Goal: Task Accomplishment & Management: Complete application form

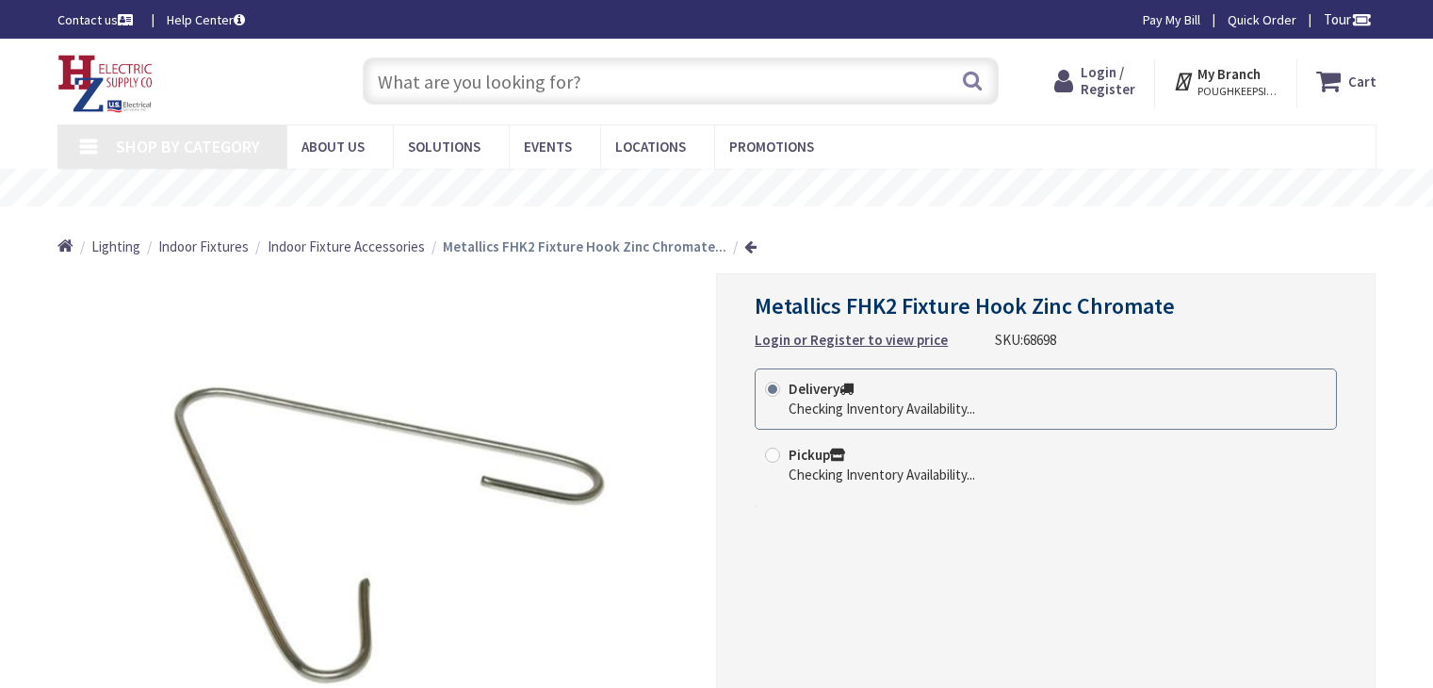
type input "Ridge Post, [GEOGRAPHIC_DATA], [GEOGRAPHIC_DATA]"
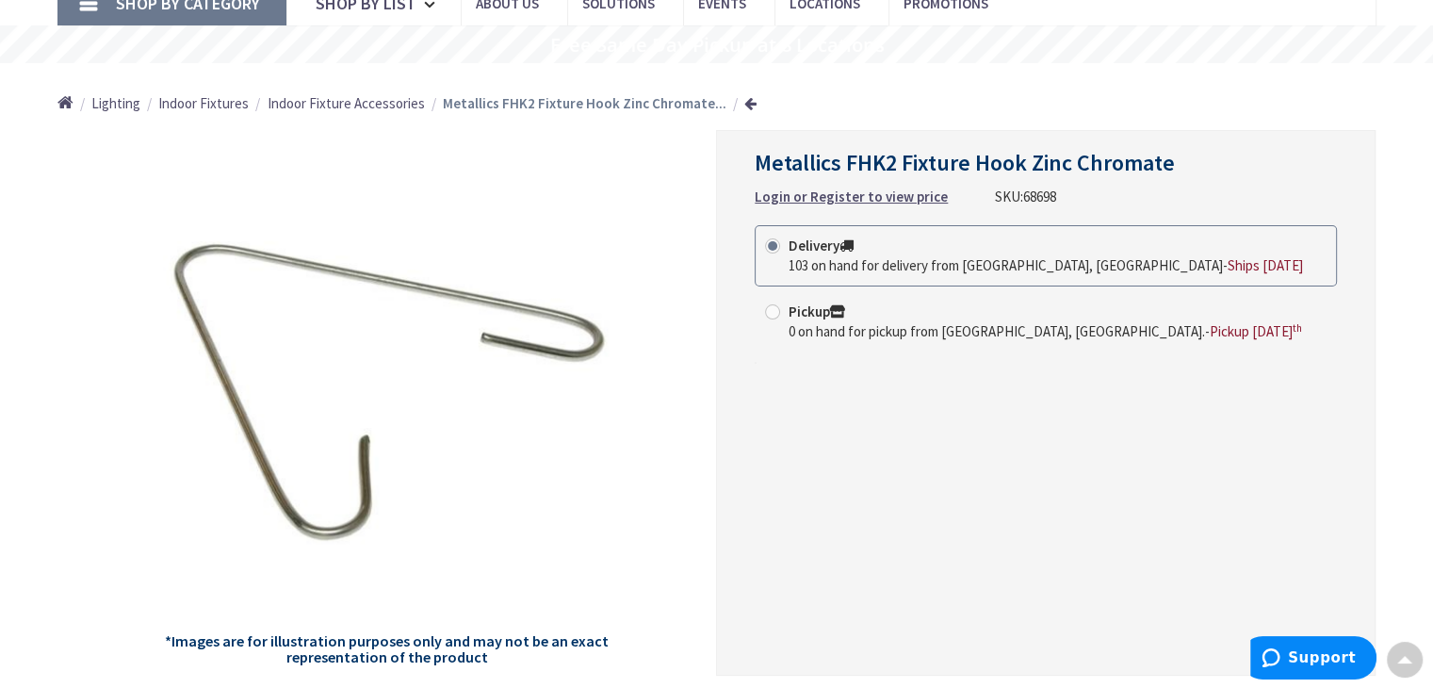
scroll to position [145, 0]
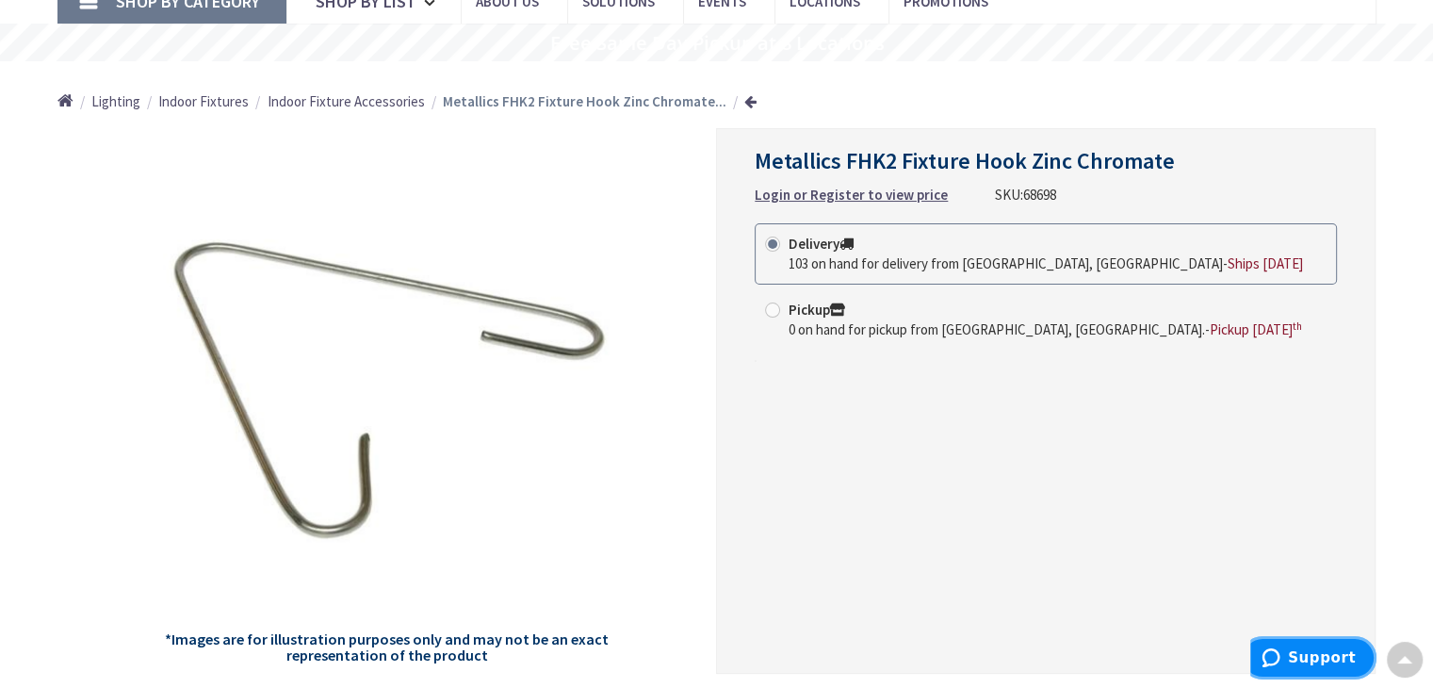
click at [1304, 654] on span "Support" at bounding box center [1322, 657] width 68 height 17
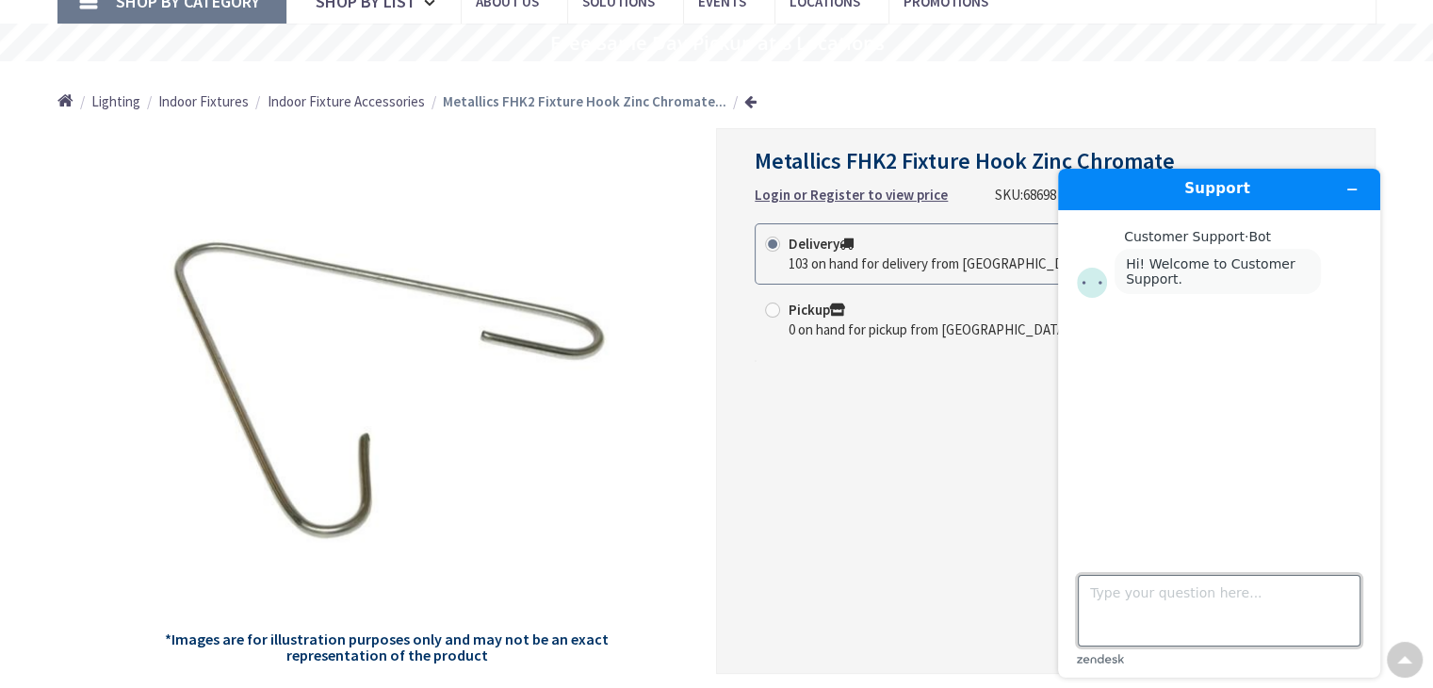
click at [1269, 596] on textarea "Type your question here..." at bounding box center [1219, 611] width 283 height 72
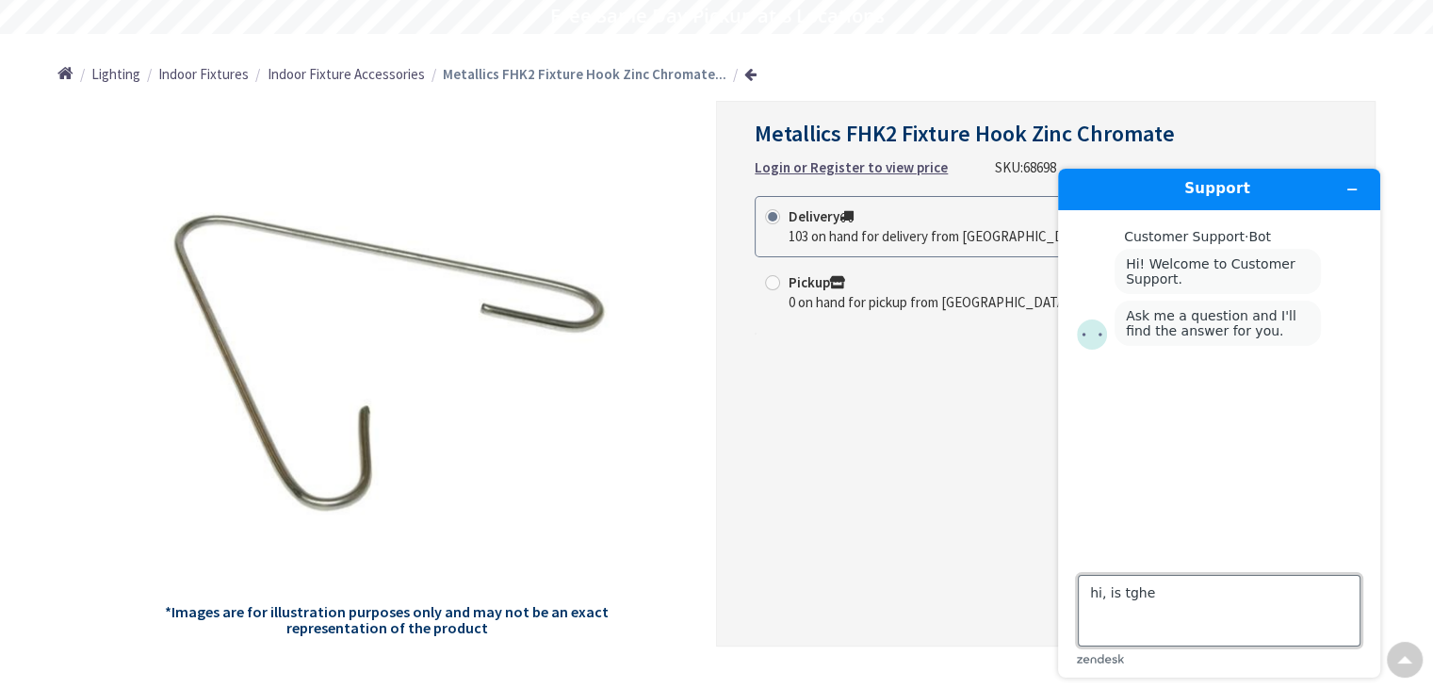
scroll to position [173, 0]
drag, startPoint x: 1146, startPoint y: 600, endPoint x: 1127, endPoint y: 599, distance: 19.8
click at [1127, 599] on textarea "hi, is tghe" at bounding box center [1219, 611] width 283 height 72
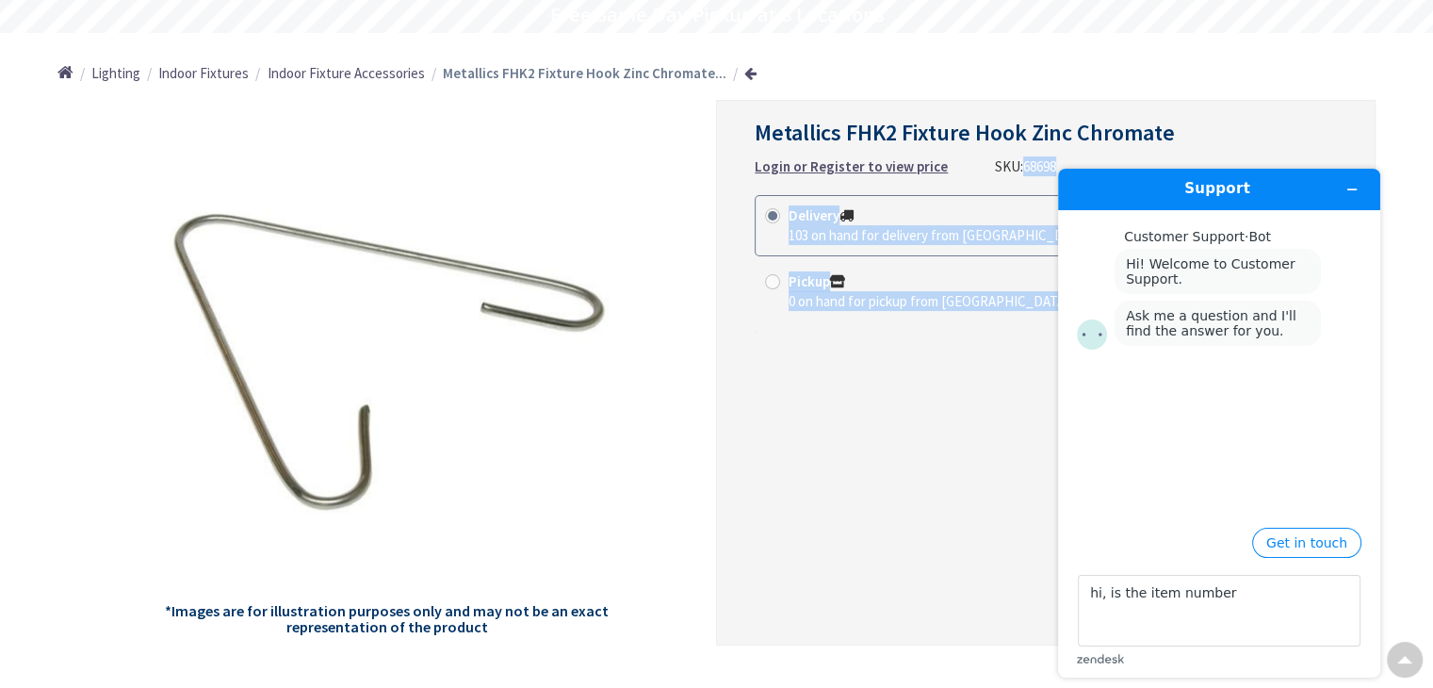
drag, startPoint x: 2056, startPoint y: 319, endPoint x: 1043, endPoint y: 160, distance: 1025.1
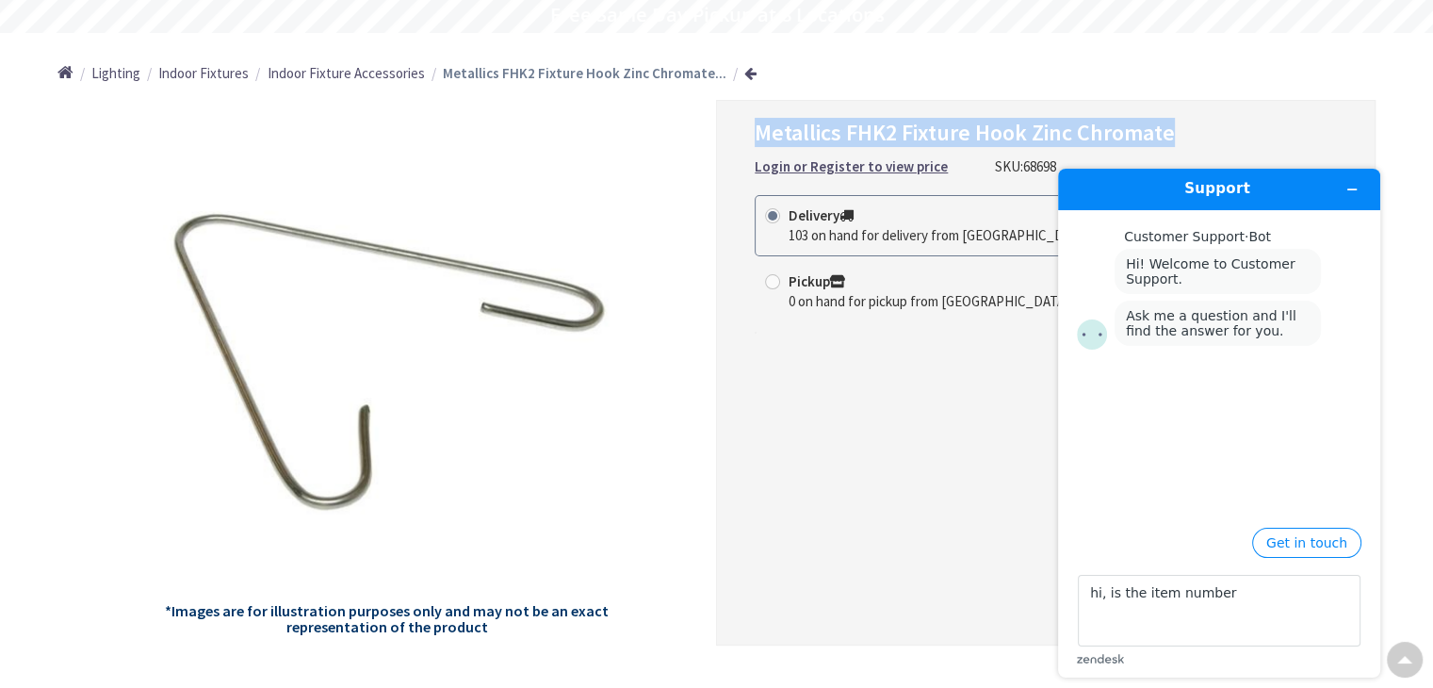
drag, startPoint x: 756, startPoint y: 137, endPoint x: 1178, endPoint y: 126, distance: 422.2
click at [1178, 126] on h1 "Metallics FHK2 Fixture Hook Zinc Chromate" at bounding box center [1046, 133] width 582 height 27
copy span "Metallics FHK2 Fixture Hook Zinc Chromate"
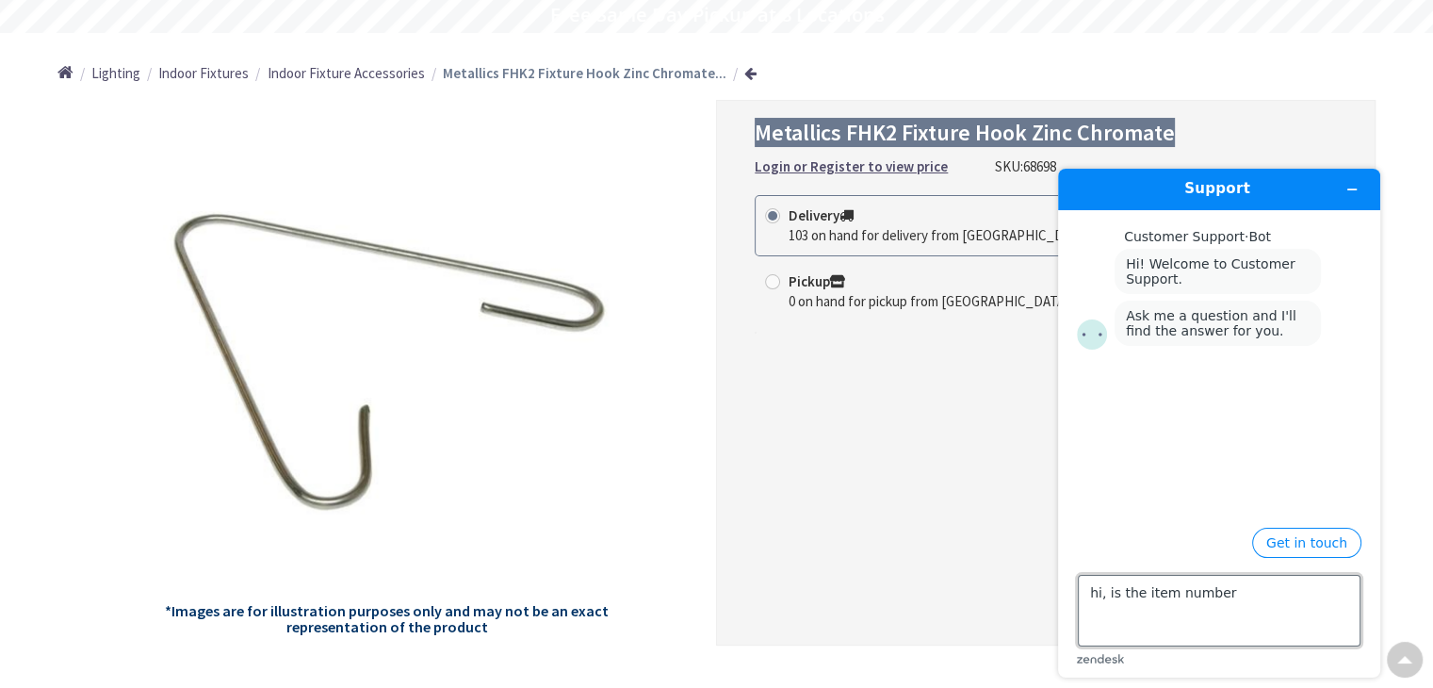
click at [1217, 596] on textarea "hi, is the item number" at bounding box center [1219, 611] width 283 height 72
paste textarea "Metallics FHK2 Fixture Hook Zinc Chromate"
type textarea "hi, is the item Metallics FHK2 Fixture Hook Zinc Chromate available on stock? I…"
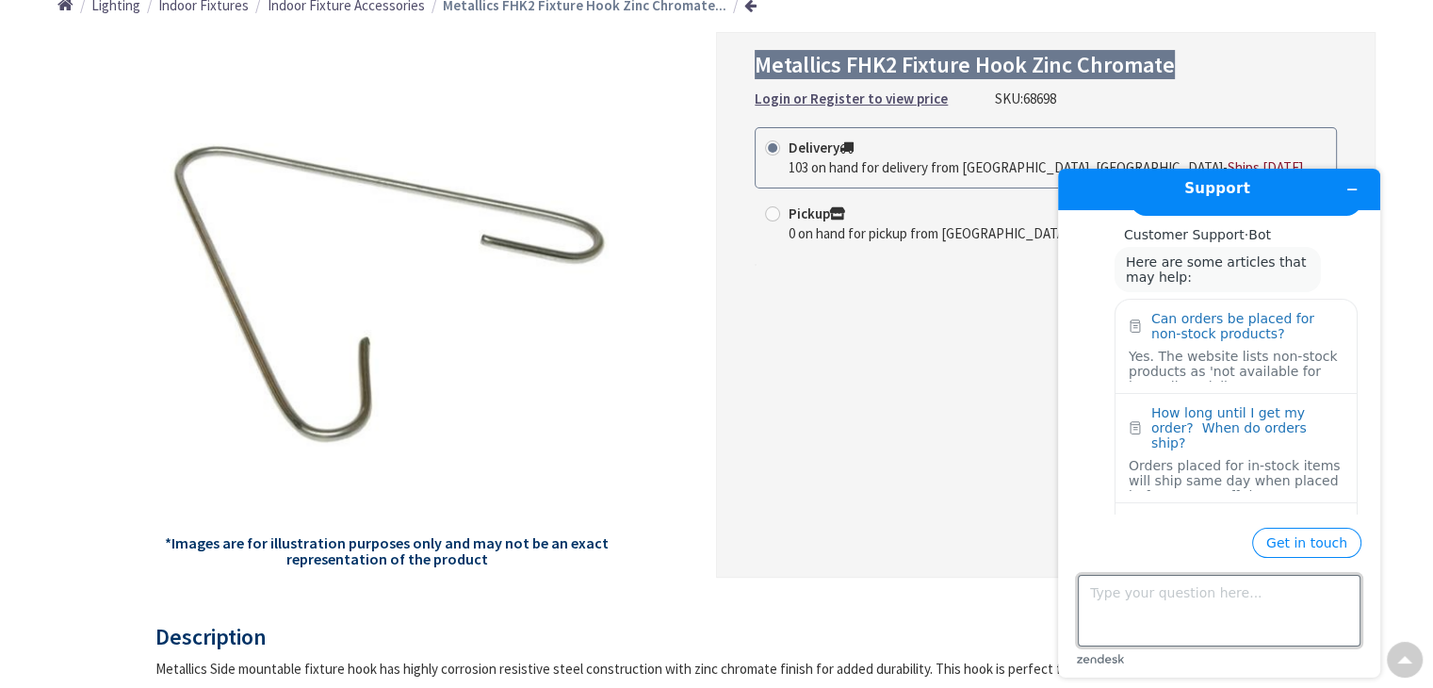
scroll to position [249, 0]
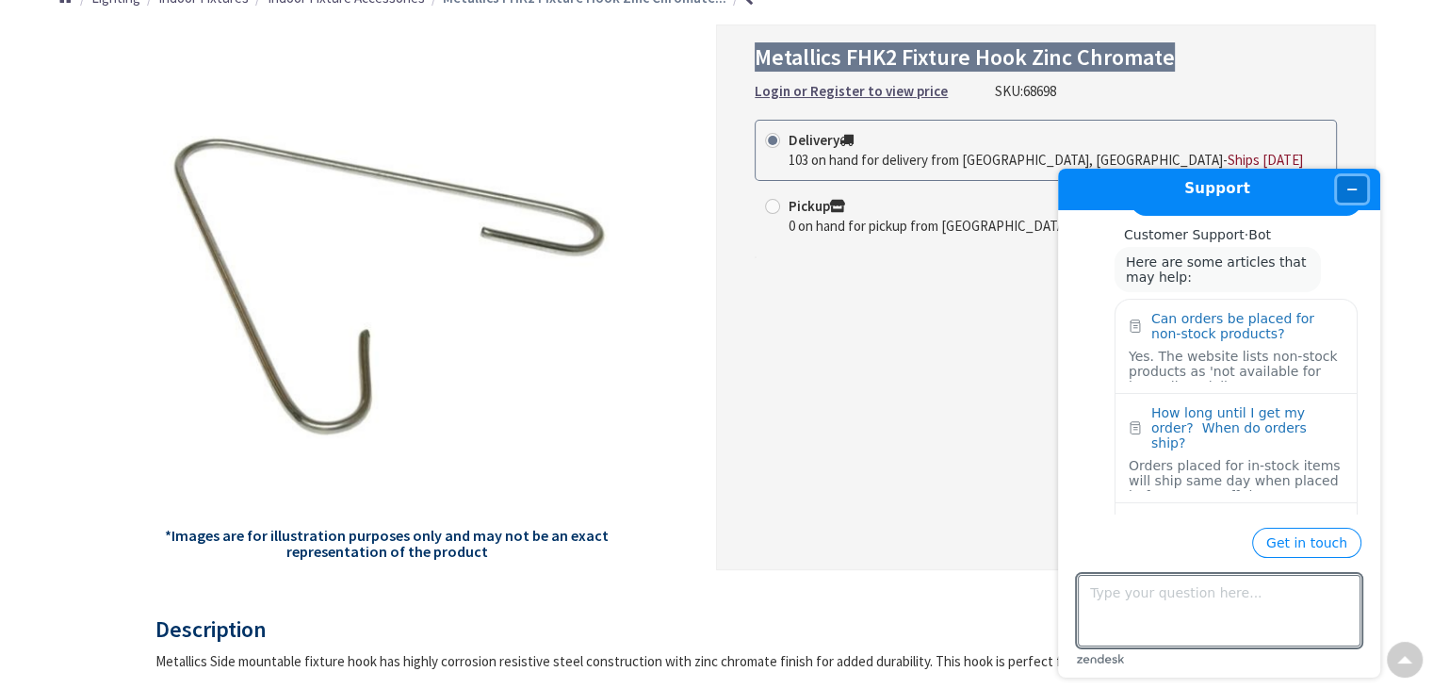
click at [1350, 184] on icon "Minimize widget" at bounding box center [1351, 189] width 13 height 13
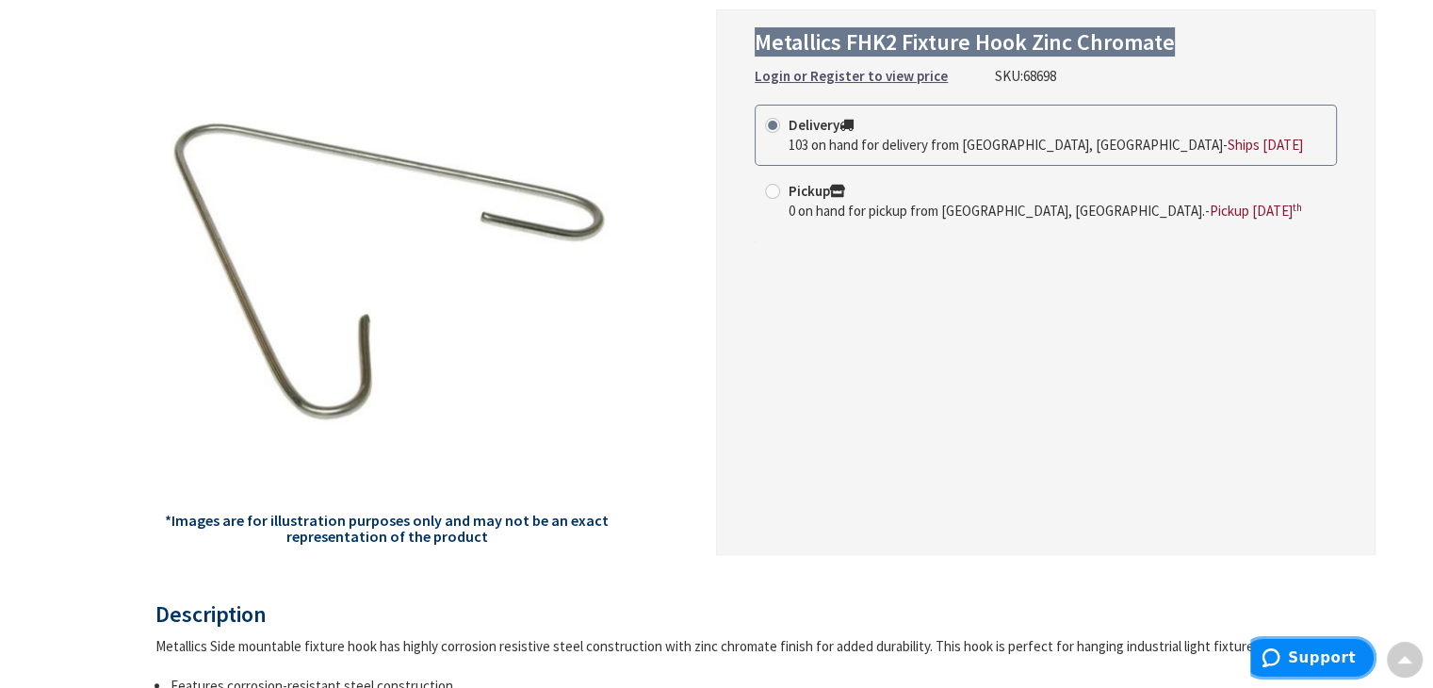
scroll to position [256, 0]
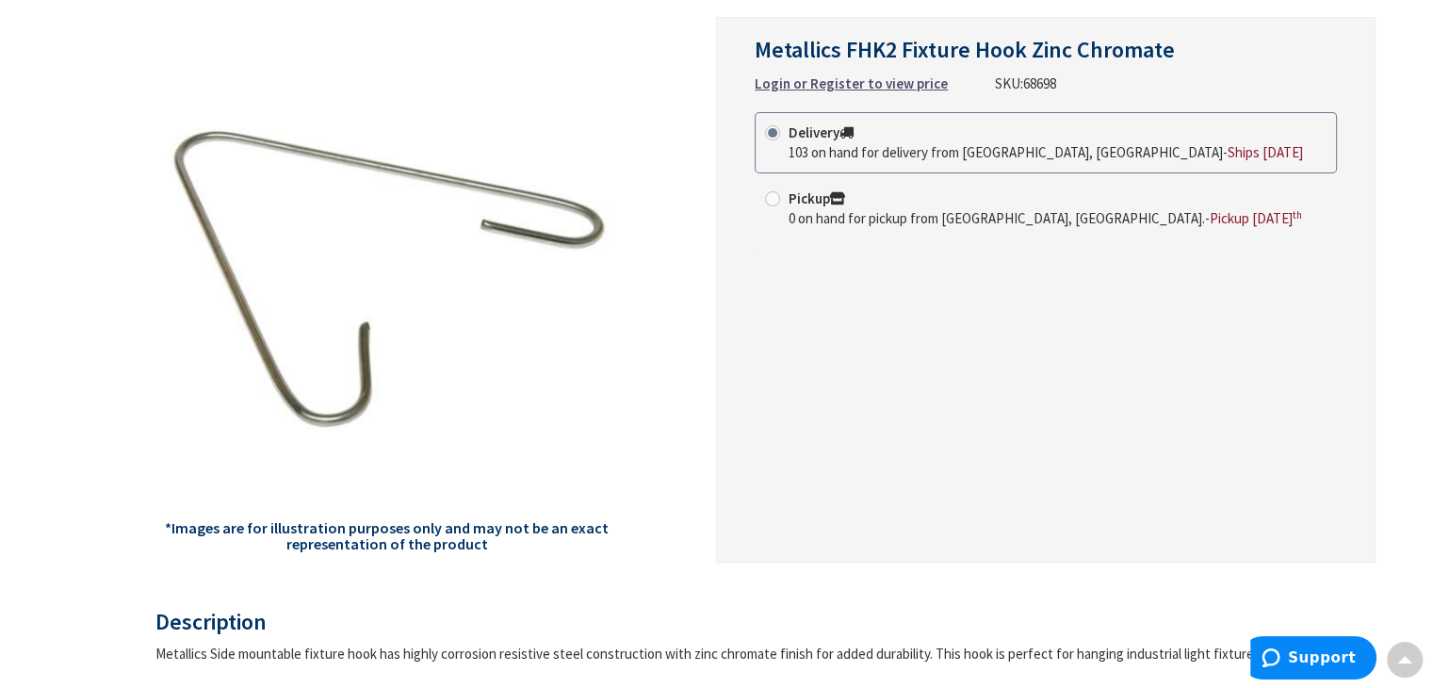
click at [1227, 150] on span "Ships Today" at bounding box center [1264, 152] width 75 height 18
click at [782, 138] on input "Delivery 103 on hand for delivery from Middletown, CT - Ships Today" at bounding box center [776, 132] width 12 height 12
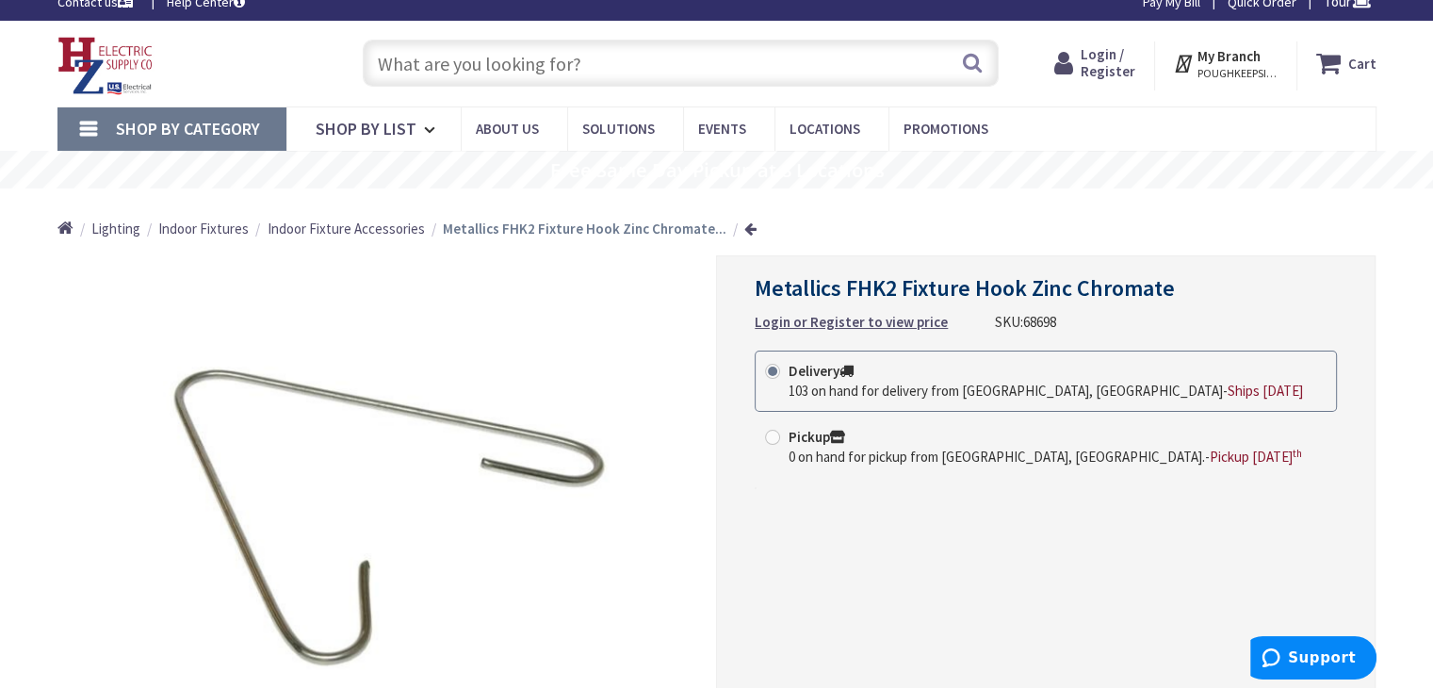
scroll to position [19, 0]
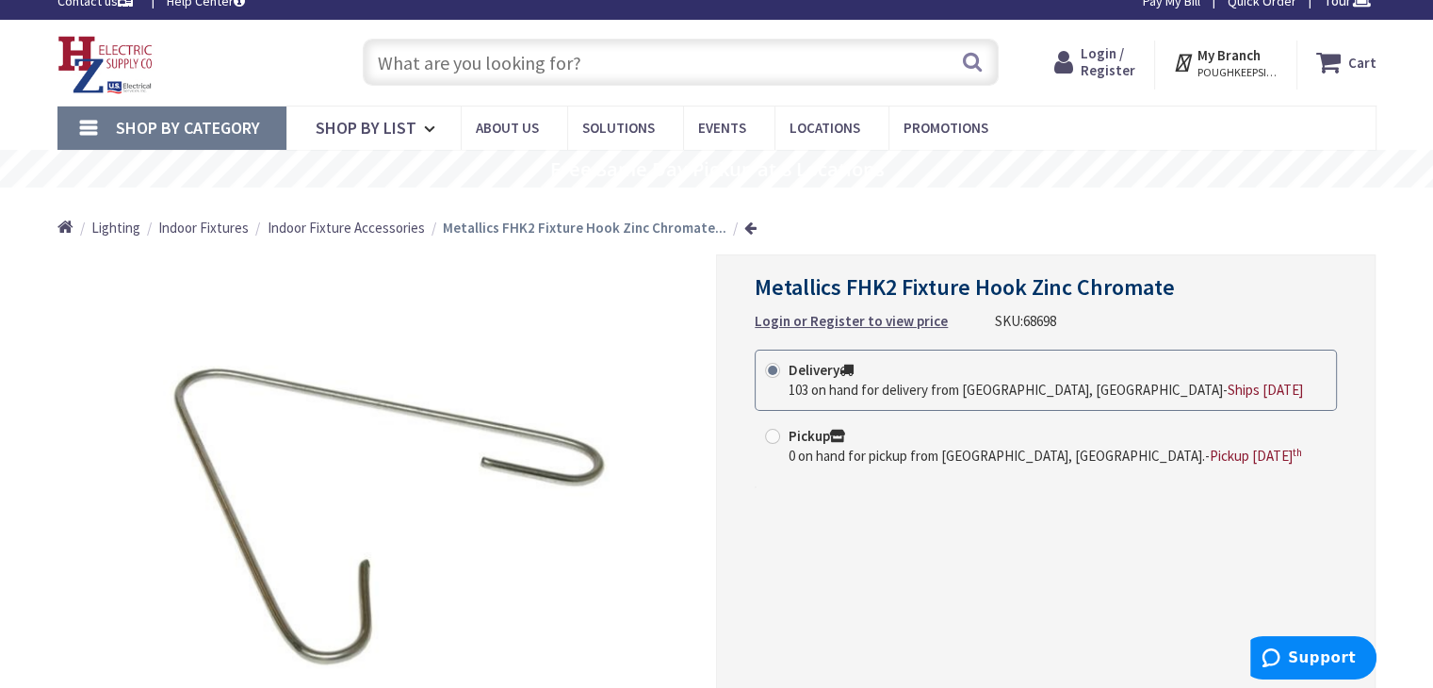
click at [906, 320] on strong "Login or Register to view price" at bounding box center [851, 321] width 193 height 18
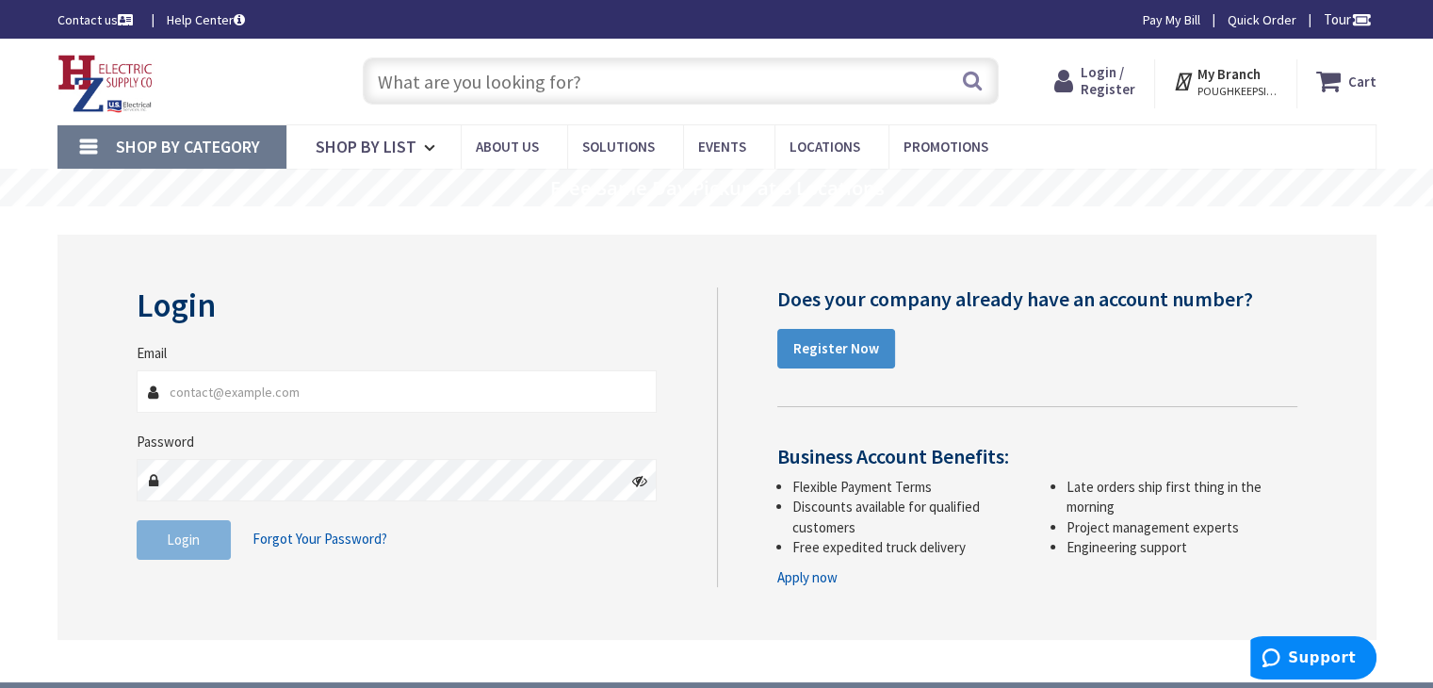
click at [1103, 92] on span "Login / Register" at bounding box center [1108, 80] width 55 height 35
click at [1104, 93] on span "Login / Register" at bounding box center [1108, 80] width 55 height 35
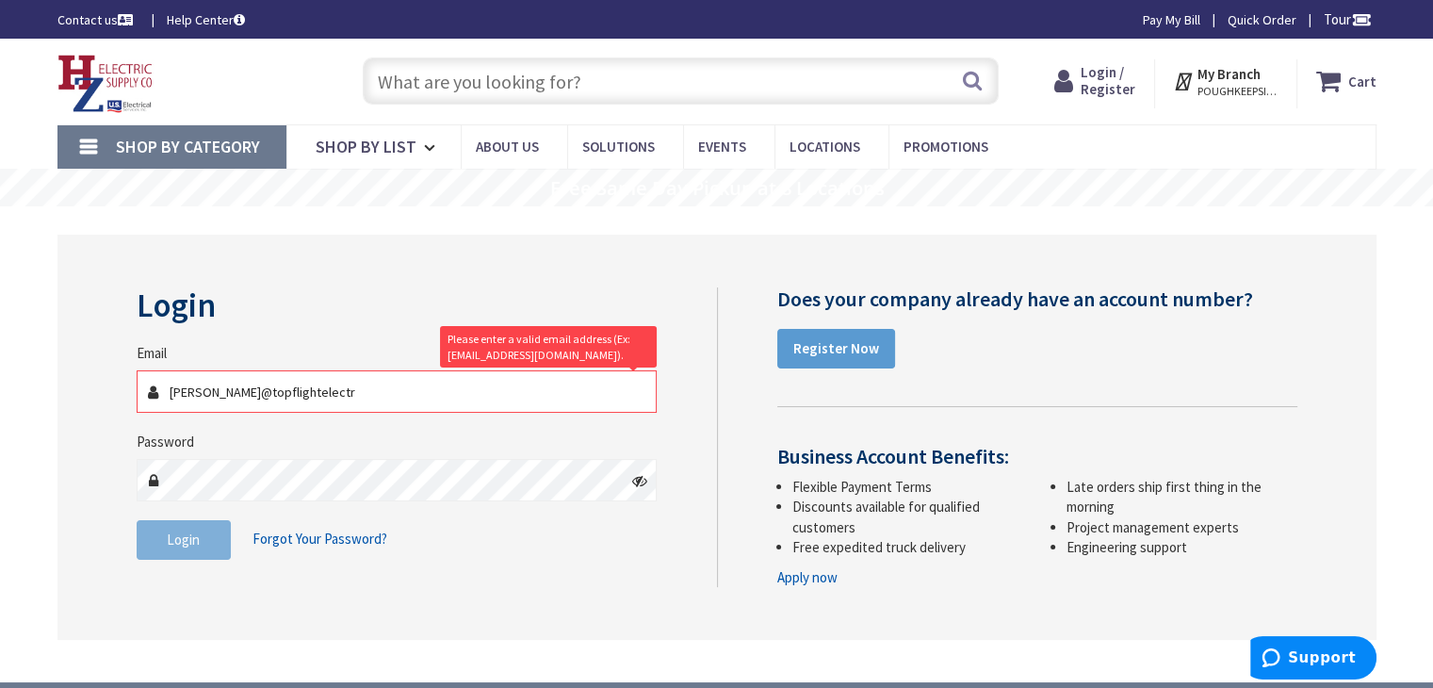
type input "kris@topflightelectr"
click at [858, 348] on strong "Register Now" at bounding box center [836, 348] width 86 height 18
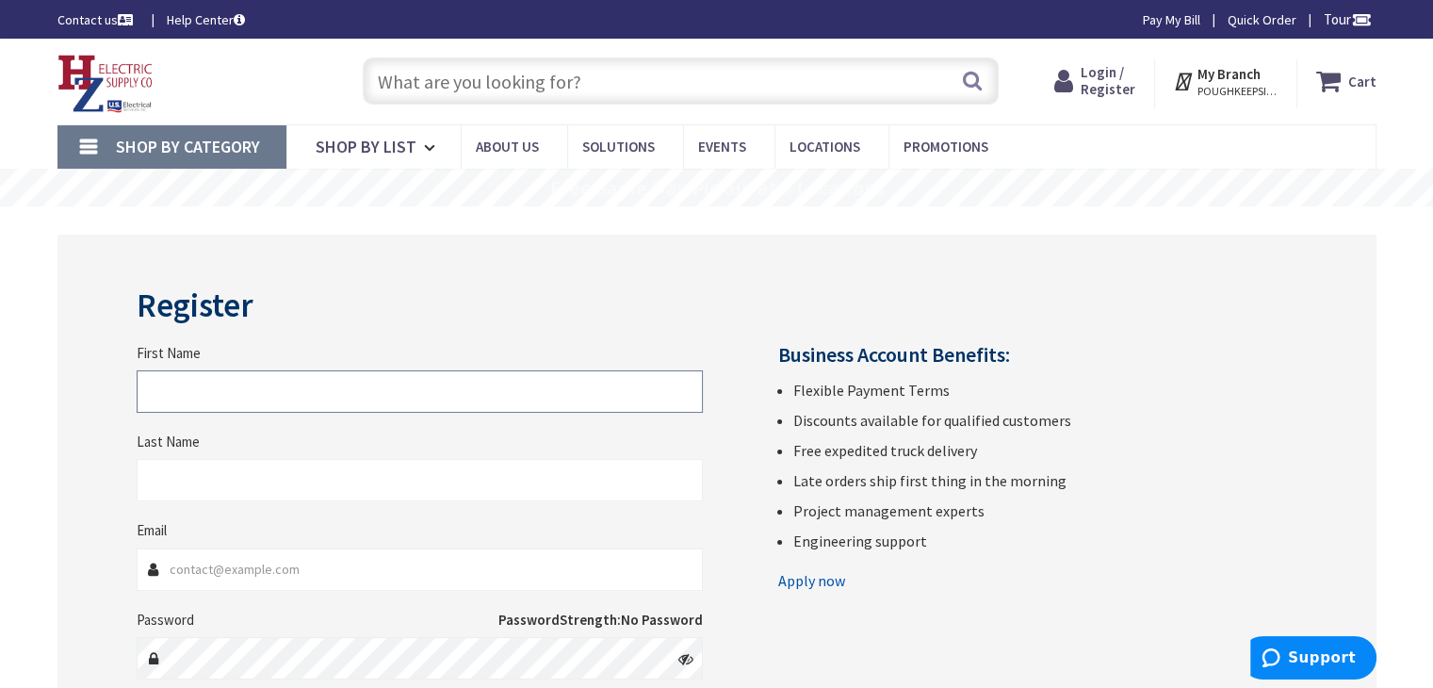
click at [505, 380] on input "First Name" at bounding box center [420, 391] width 566 height 42
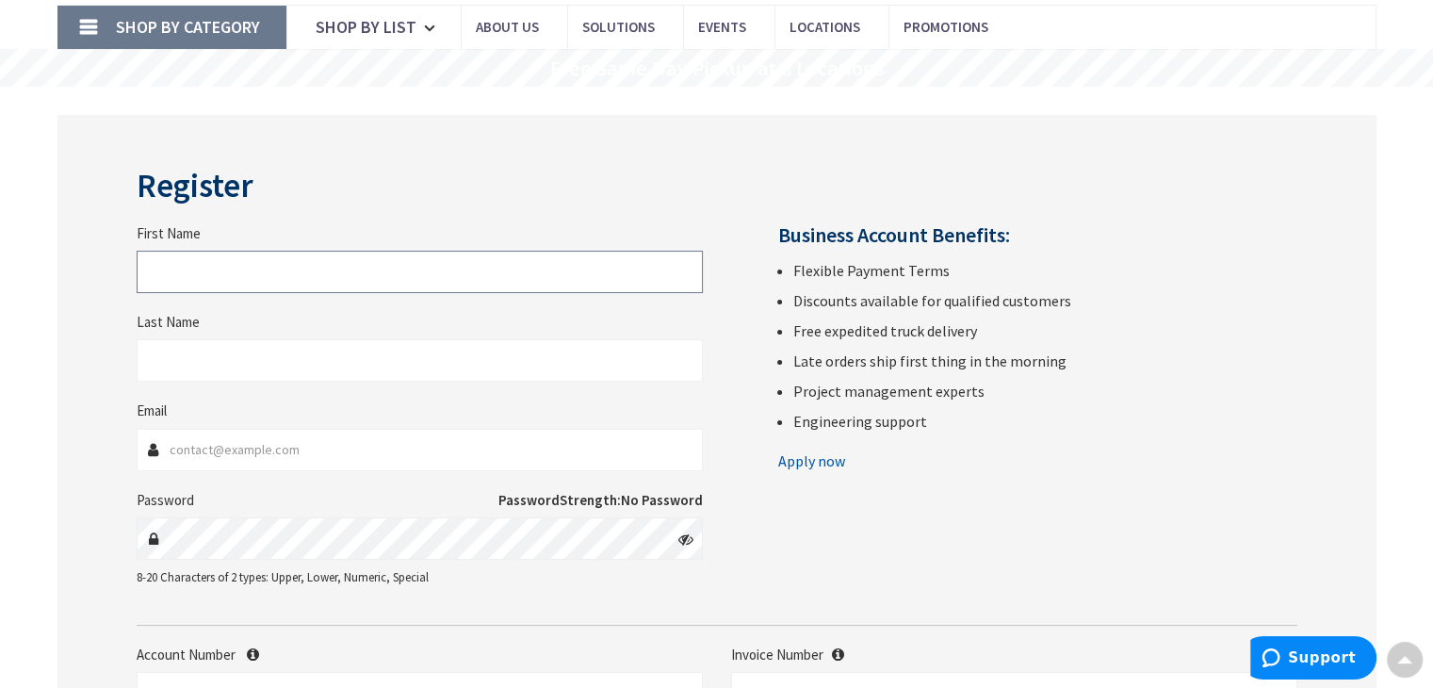
scroll to position [119, 0]
drag, startPoint x: 382, startPoint y: 261, endPoint x: 88, endPoint y: 306, distance: 297.4
click at [88, 306] on div "Register First Name leslydi@topflightelectricllc.com Last Name Email Password P…" at bounding box center [716, 514] width 1319 height 797
type input "Lesly"
click at [185, 373] on input "Last Name" at bounding box center [420, 361] width 566 height 42
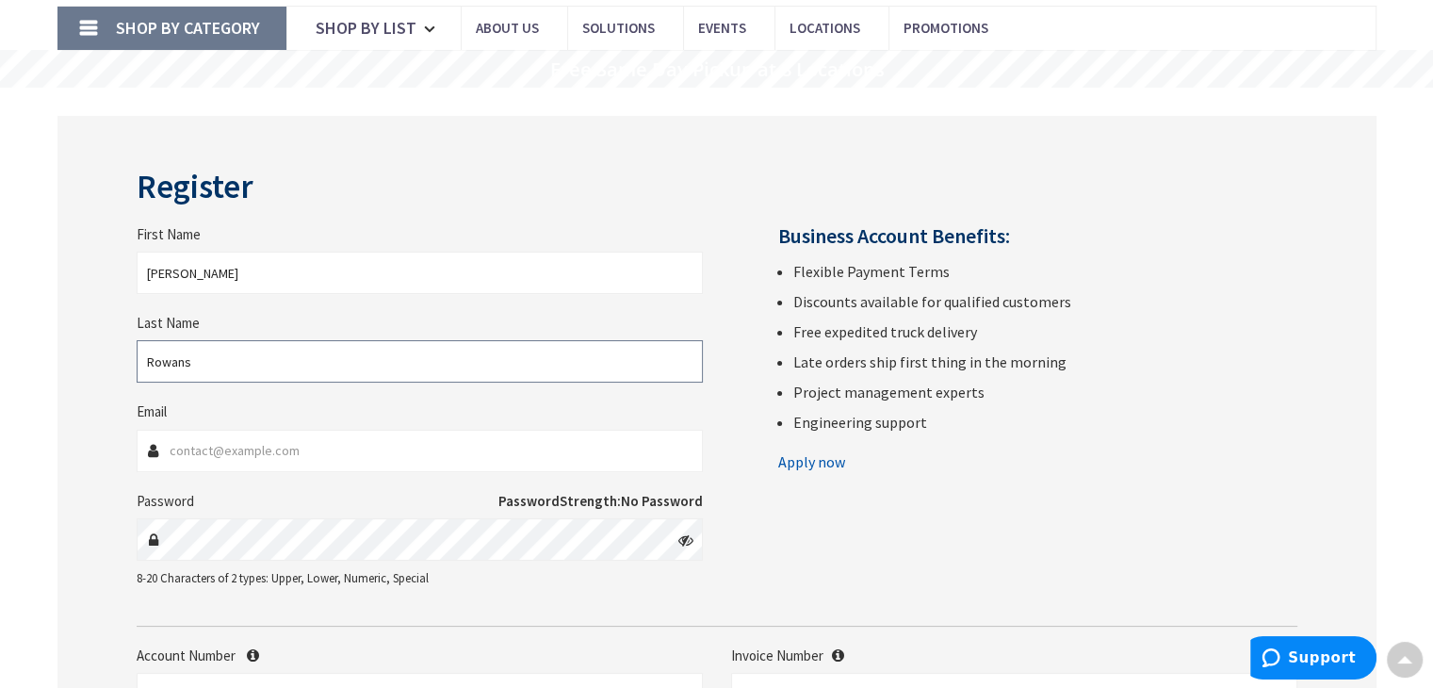
type input "Rowans"
click at [226, 459] on input "Email" at bounding box center [420, 451] width 566 height 42
type input "leslydi@topflightelectricllc.com"
click at [682, 534] on icon at bounding box center [685, 539] width 15 height 15
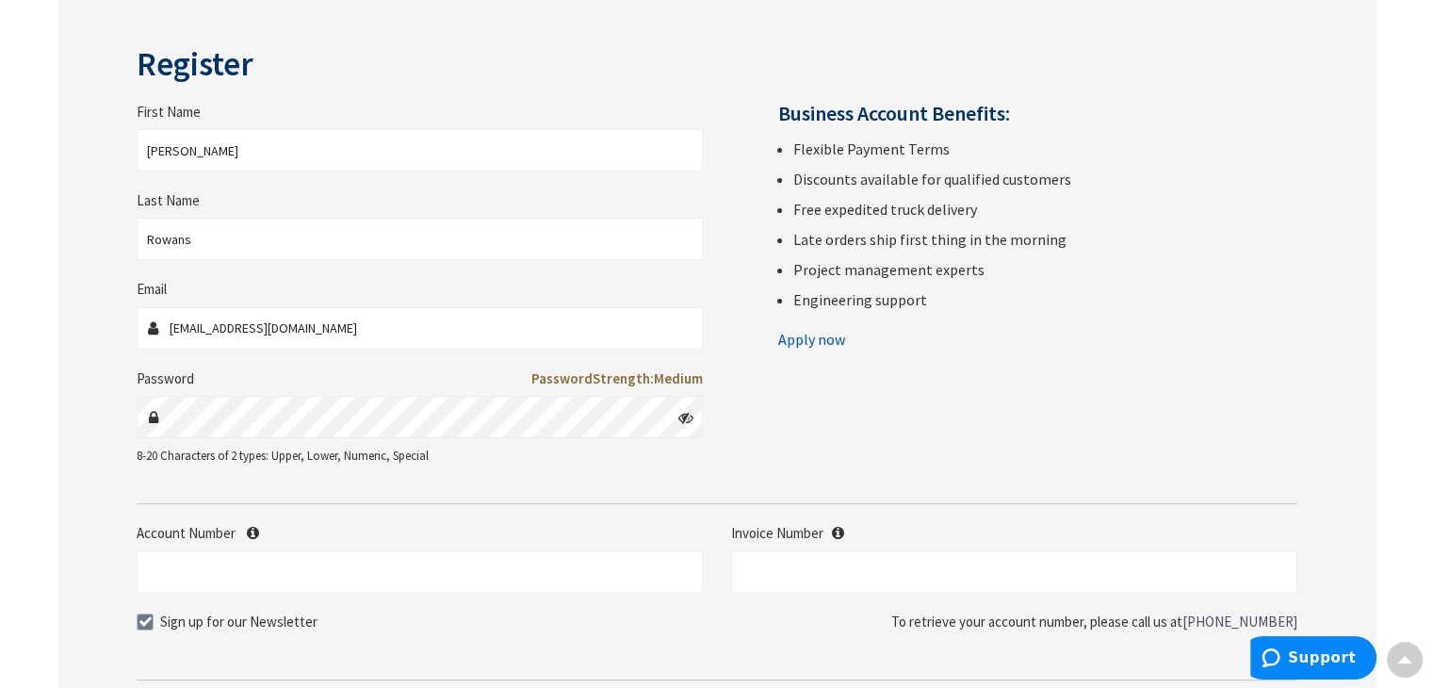
scroll to position [243, 0]
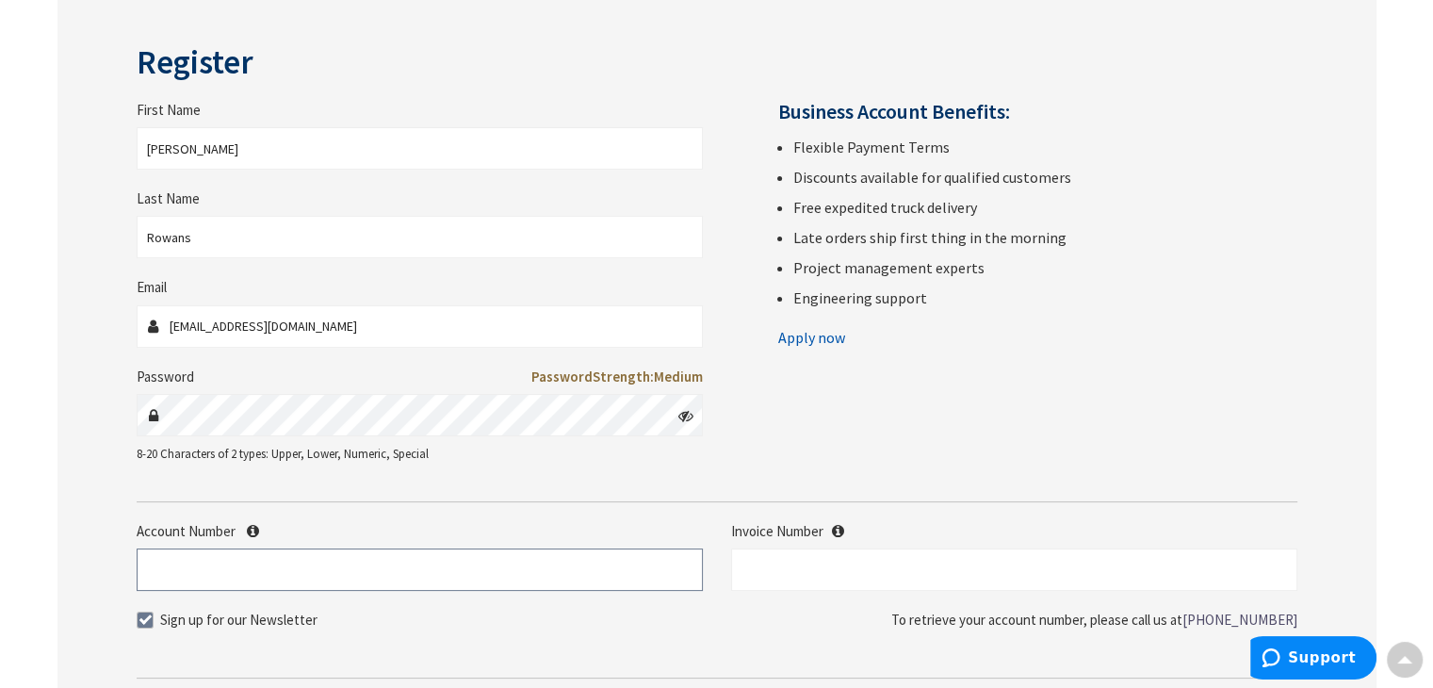
click at [329, 560] on input "Account Number" at bounding box center [420, 569] width 566 height 42
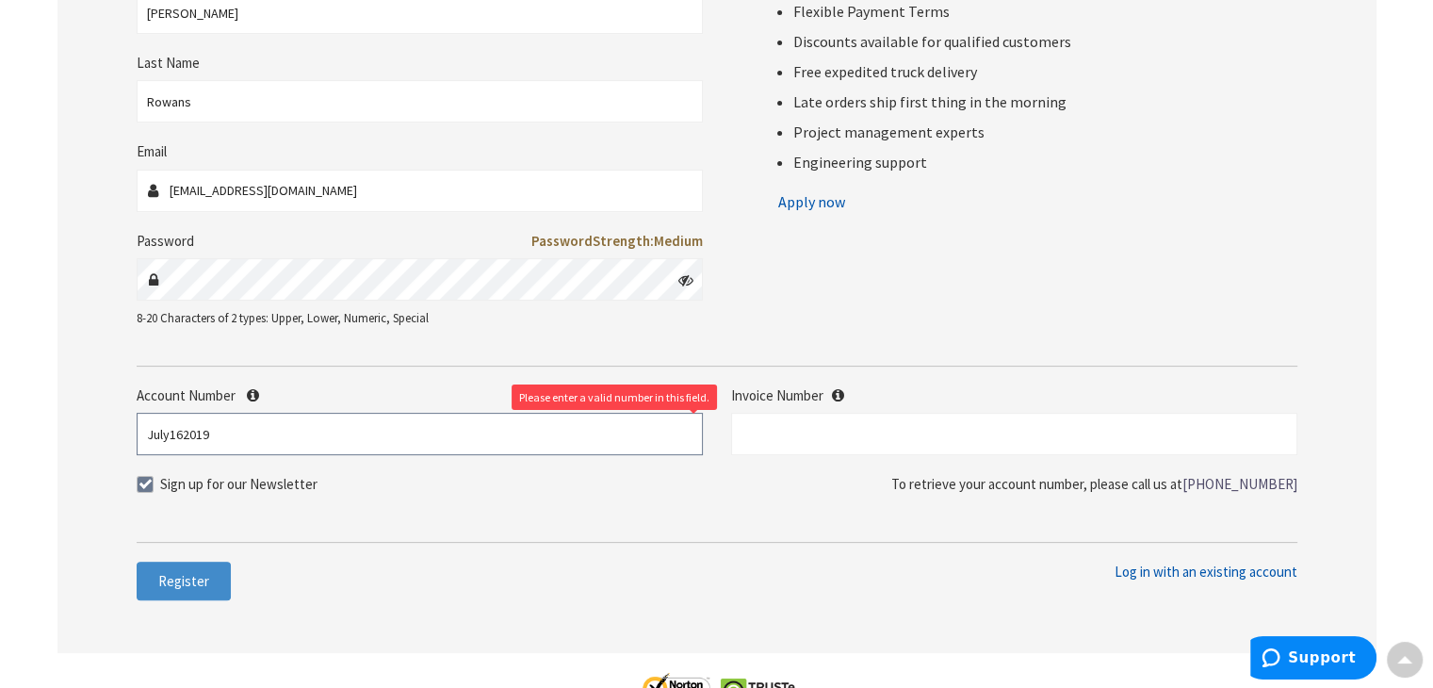
scroll to position [381, 0]
type input "July162019"
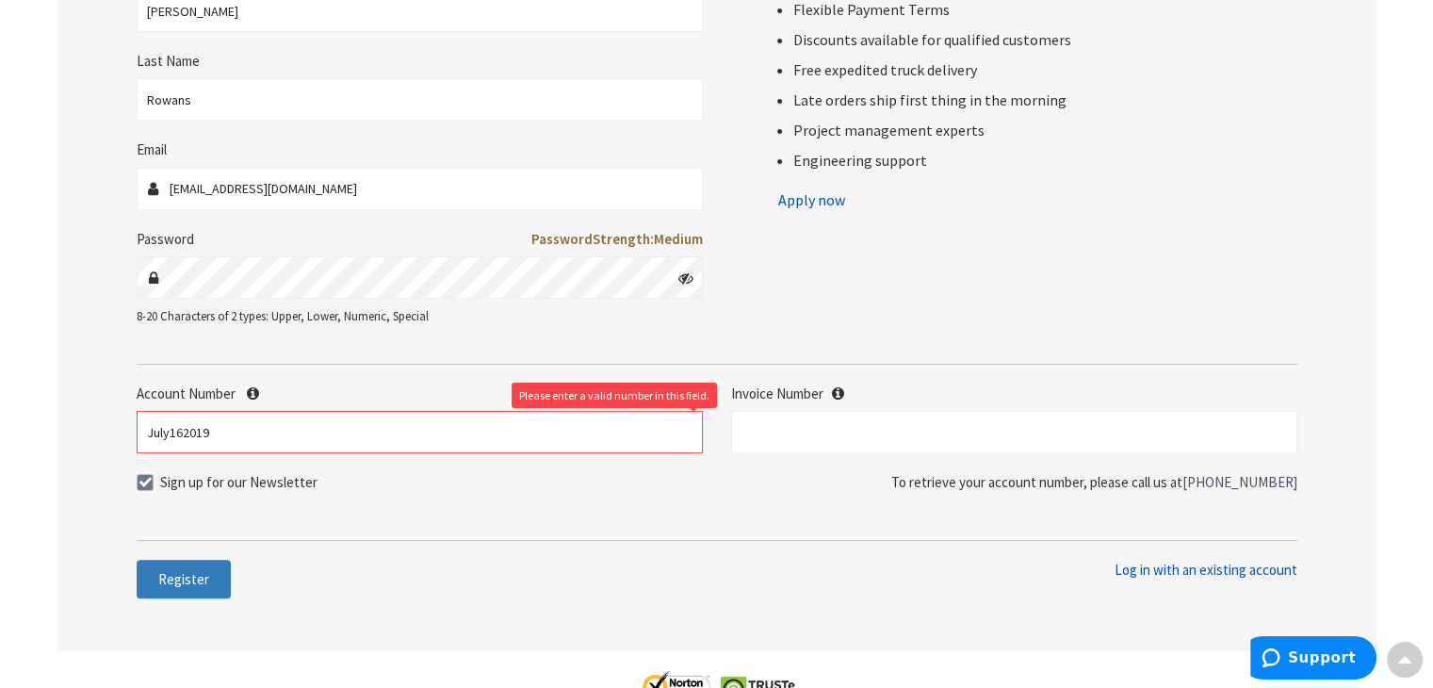
click at [174, 574] on span "Register" at bounding box center [183, 579] width 51 height 18
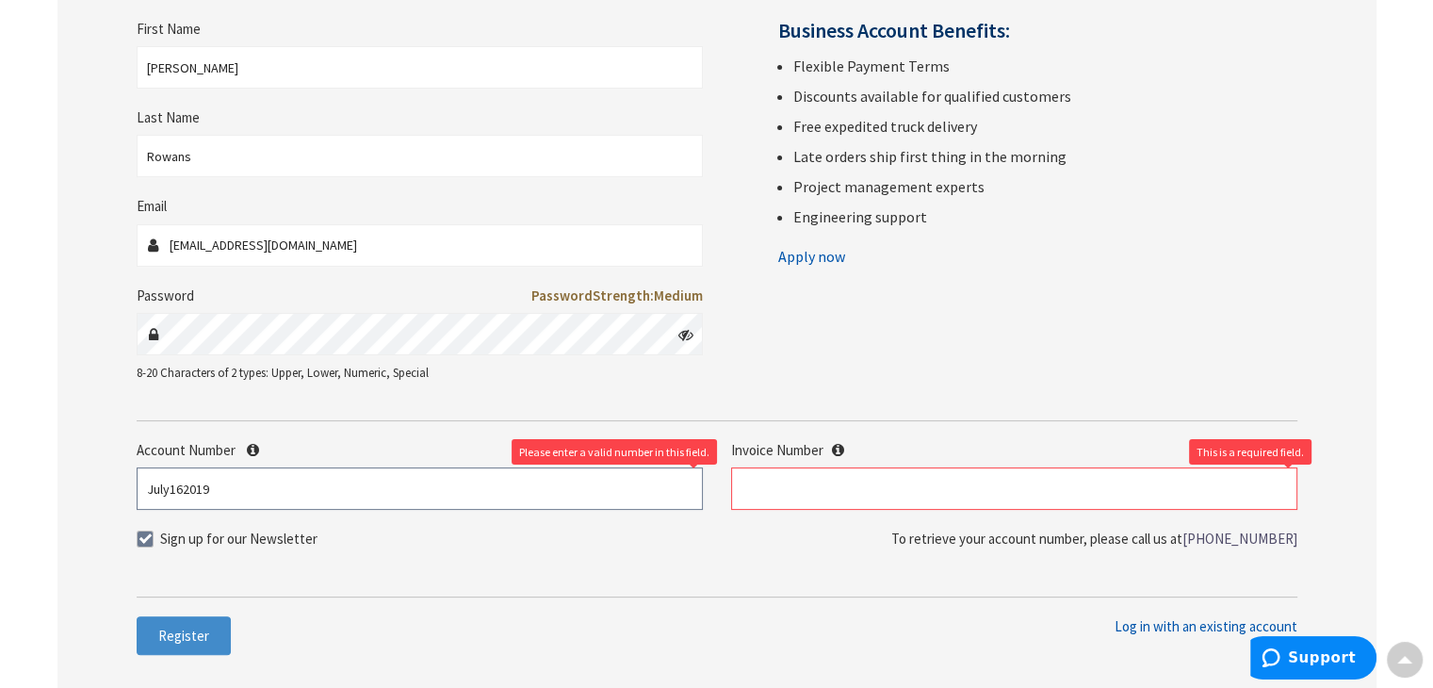
scroll to position [301, 0]
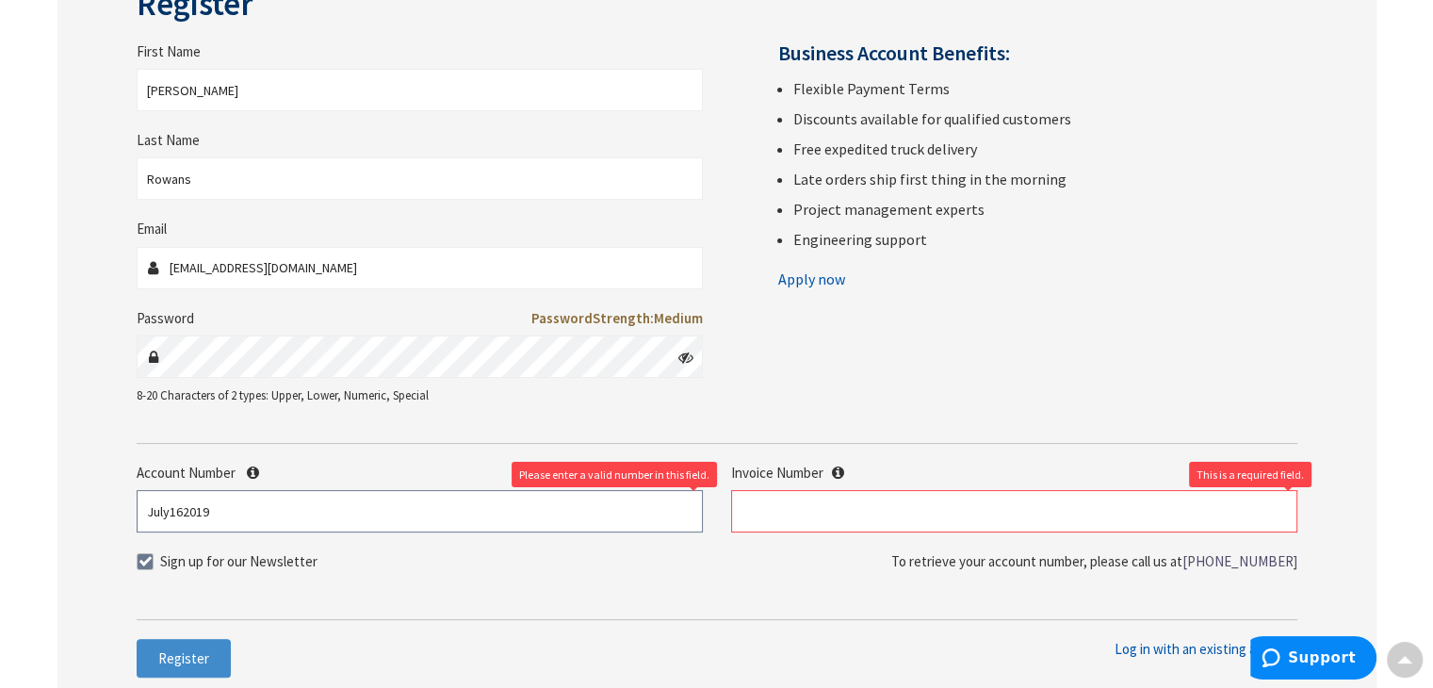
drag, startPoint x: 256, startPoint y: 511, endPoint x: 117, endPoint y: 502, distance: 139.7
click at [117, 502] on div "Register First Name Lesly Last Name Rowans Email leslydi@topflightelectricllc.c…" at bounding box center [716, 331] width 1319 height 797
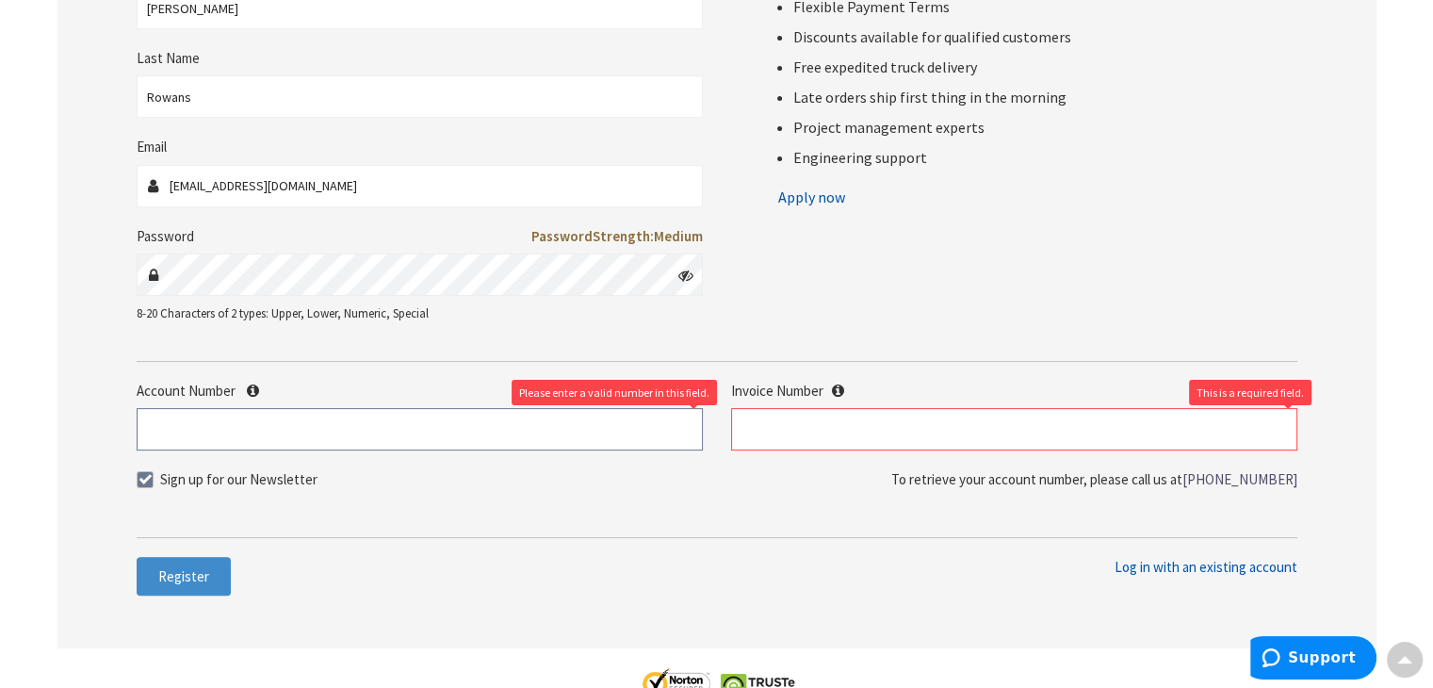
scroll to position [384, 0]
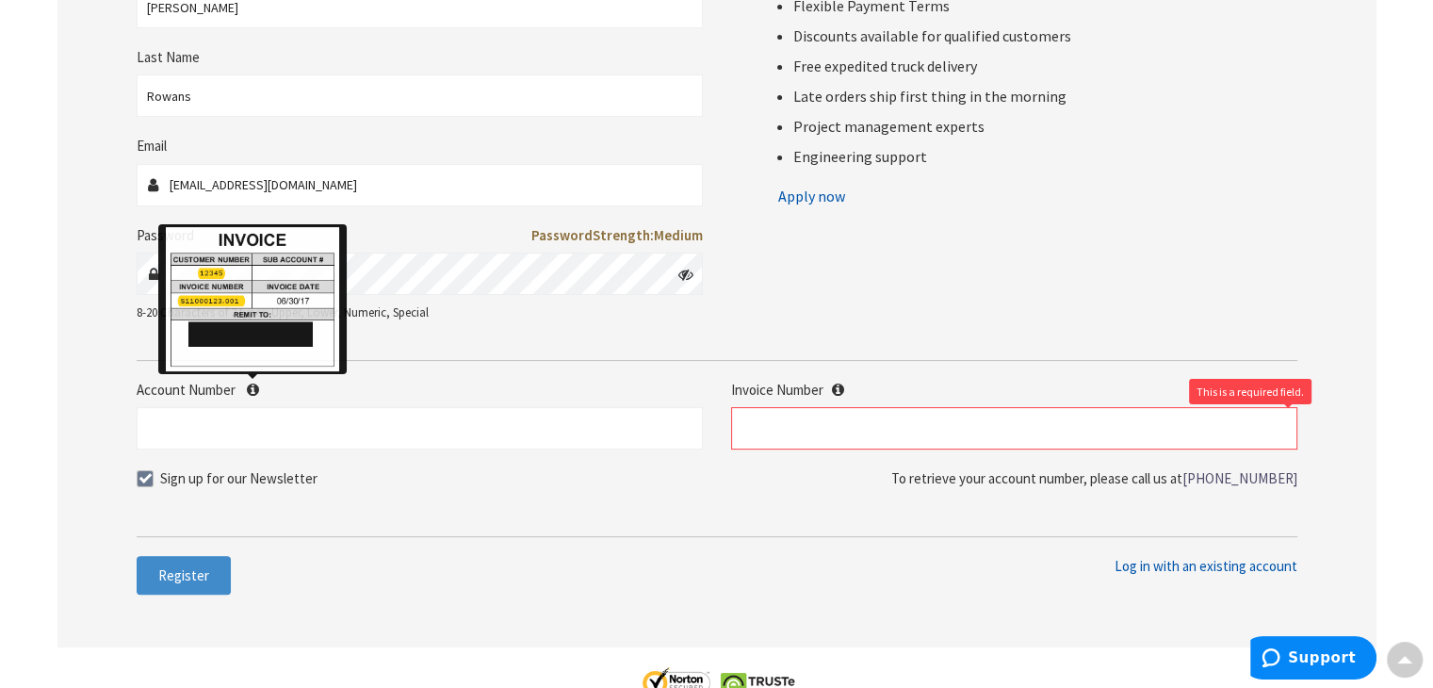
click at [248, 388] on icon at bounding box center [253, 389] width 12 height 14
click at [248, 407] on input "Account Number" at bounding box center [420, 428] width 566 height 42
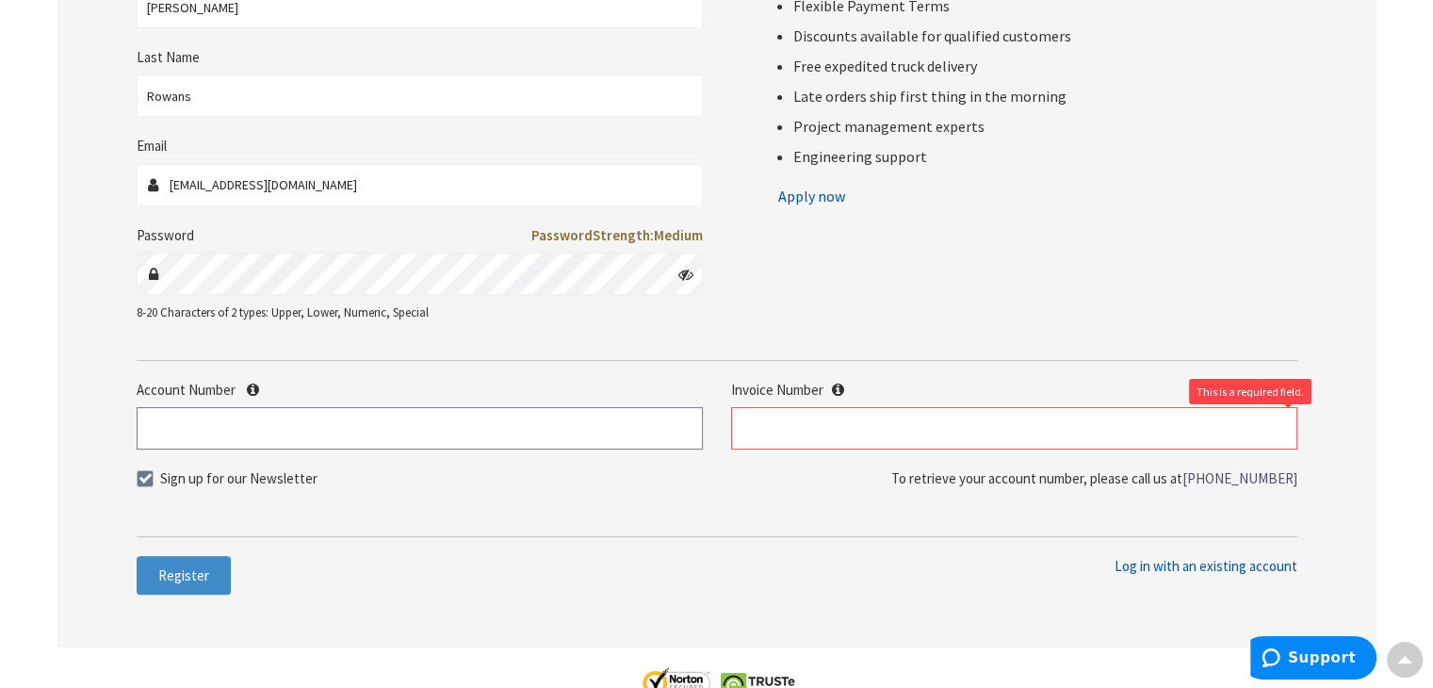
click at [225, 428] on input "Account Number" at bounding box center [420, 428] width 566 height 42
click at [142, 474] on span at bounding box center [145, 478] width 17 height 17
click at [142, 474] on input "Sign up for our Newsletter" at bounding box center [147, 478] width 12 height 12
checkbox input "false"
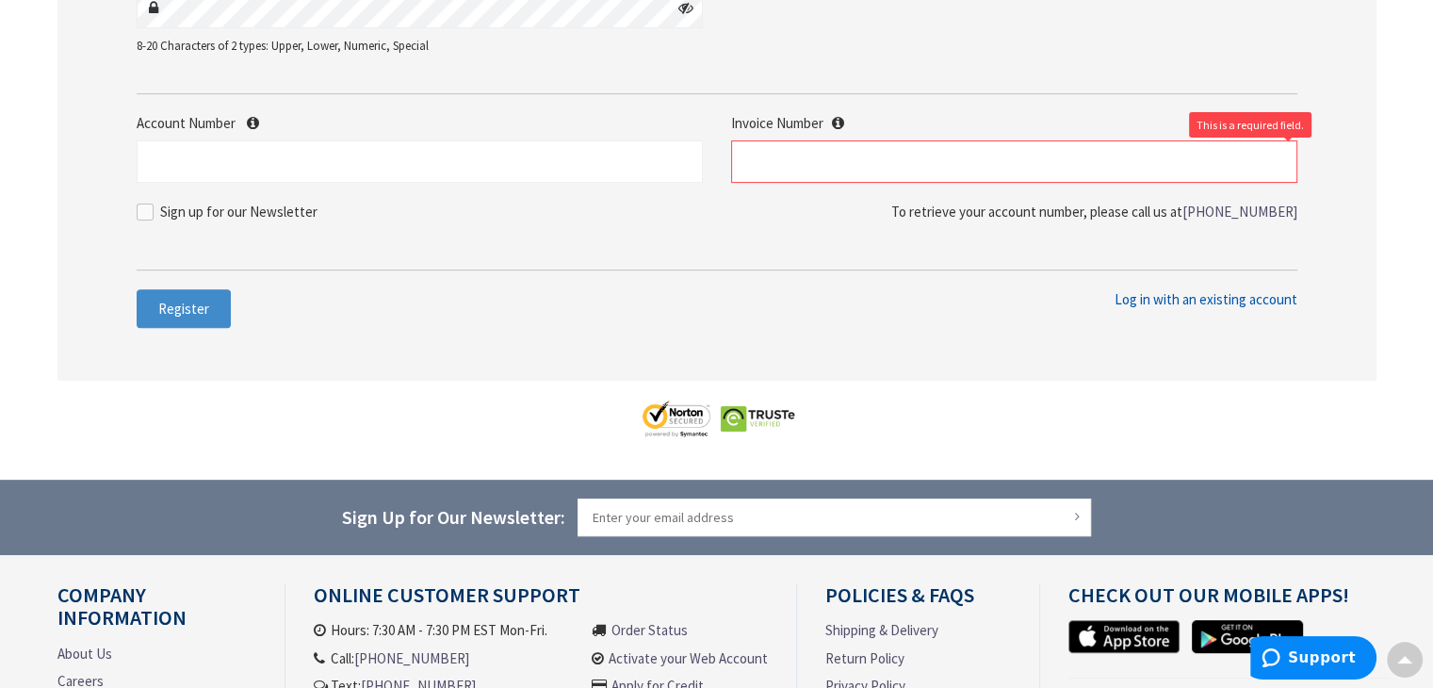
scroll to position [652, 0]
click at [324, 164] on input "Account Number" at bounding box center [420, 160] width 566 height 42
type input "001"
click at [837, 166] on input "text" at bounding box center [1014, 160] width 566 height 42
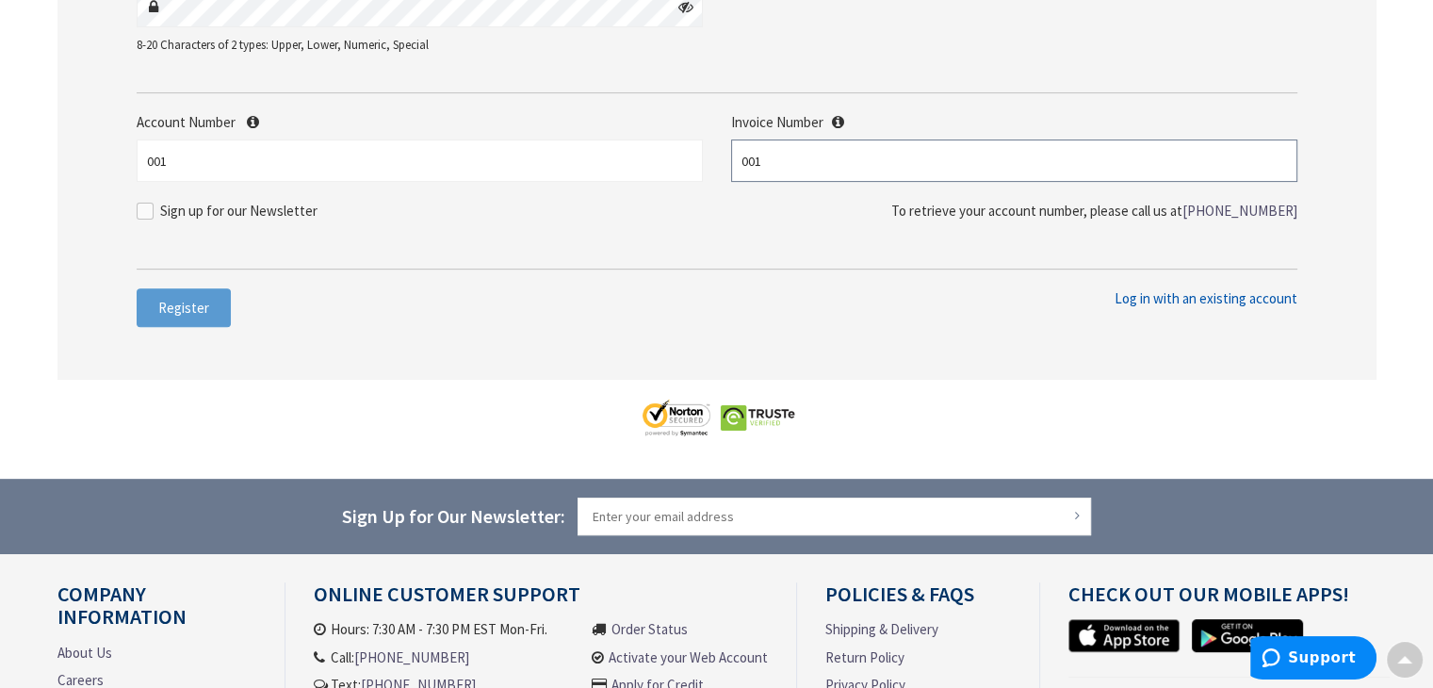
type input "001"
click at [215, 289] on button "Register" at bounding box center [184, 308] width 94 height 40
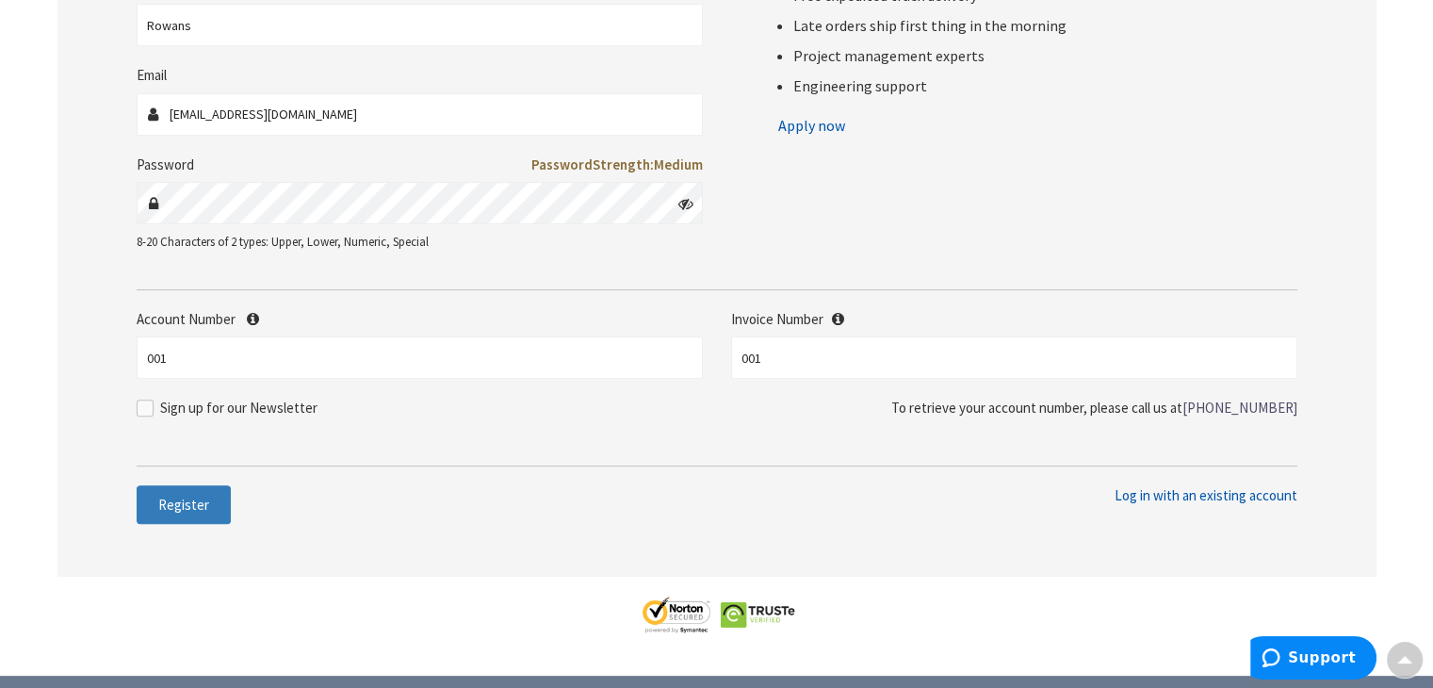
scroll to position [663, 0]
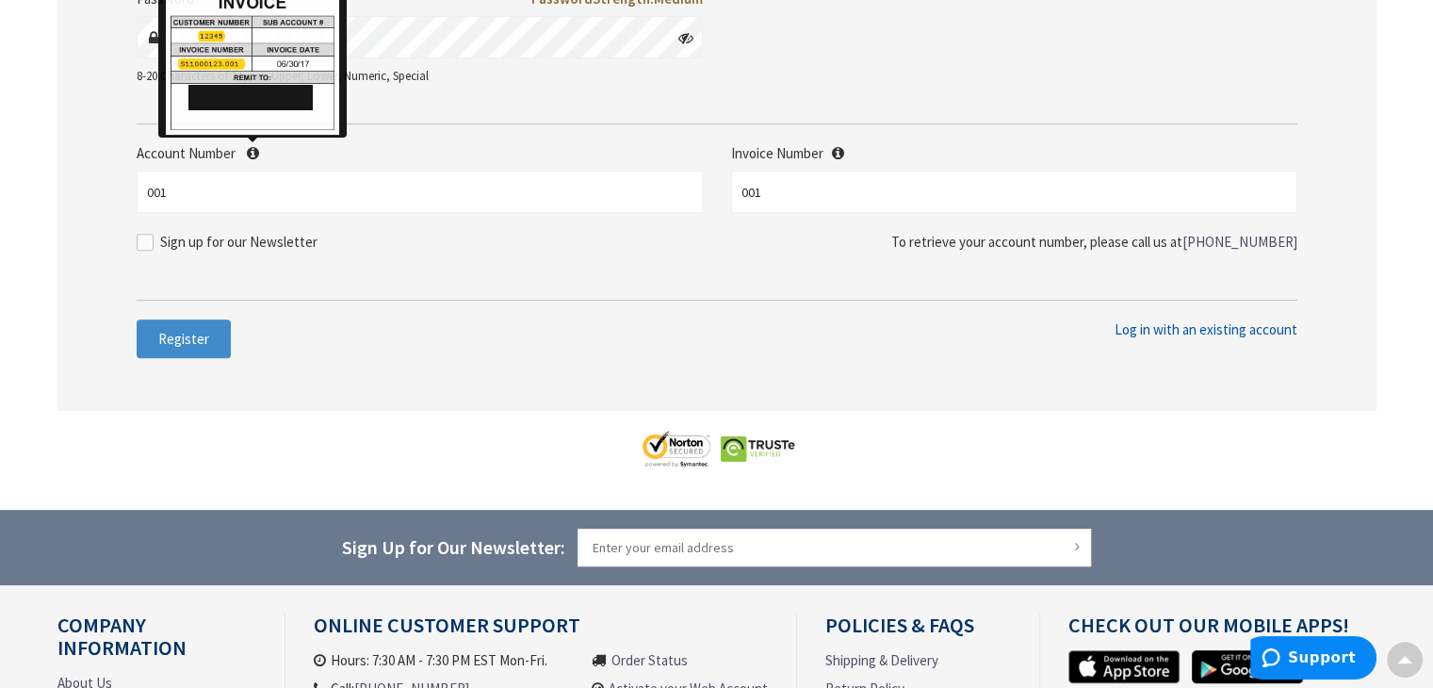
click at [251, 154] on icon at bounding box center [253, 153] width 12 height 14
click at [251, 171] on input "001" at bounding box center [420, 192] width 566 height 42
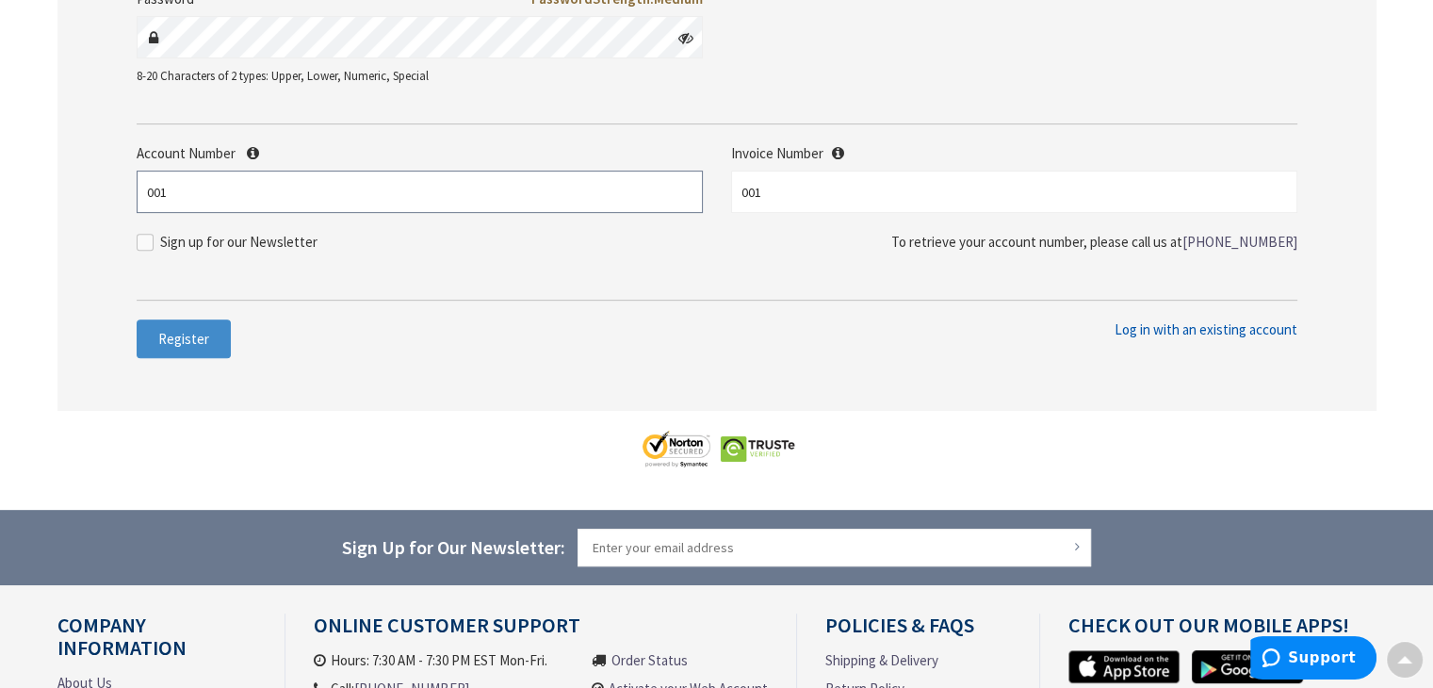
drag, startPoint x: 185, startPoint y: 198, endPoint x: 26, endPoint y: 225, distance: 160.6
click at [26, 225] on main "Register There was a problem connecting your account, please try again. If the …" at bounding box center [716, 26] width 1413 height 967
type input "12345"
click at [770, 191] on input "001" at bounding box center [1014, 192] width 566 height 42
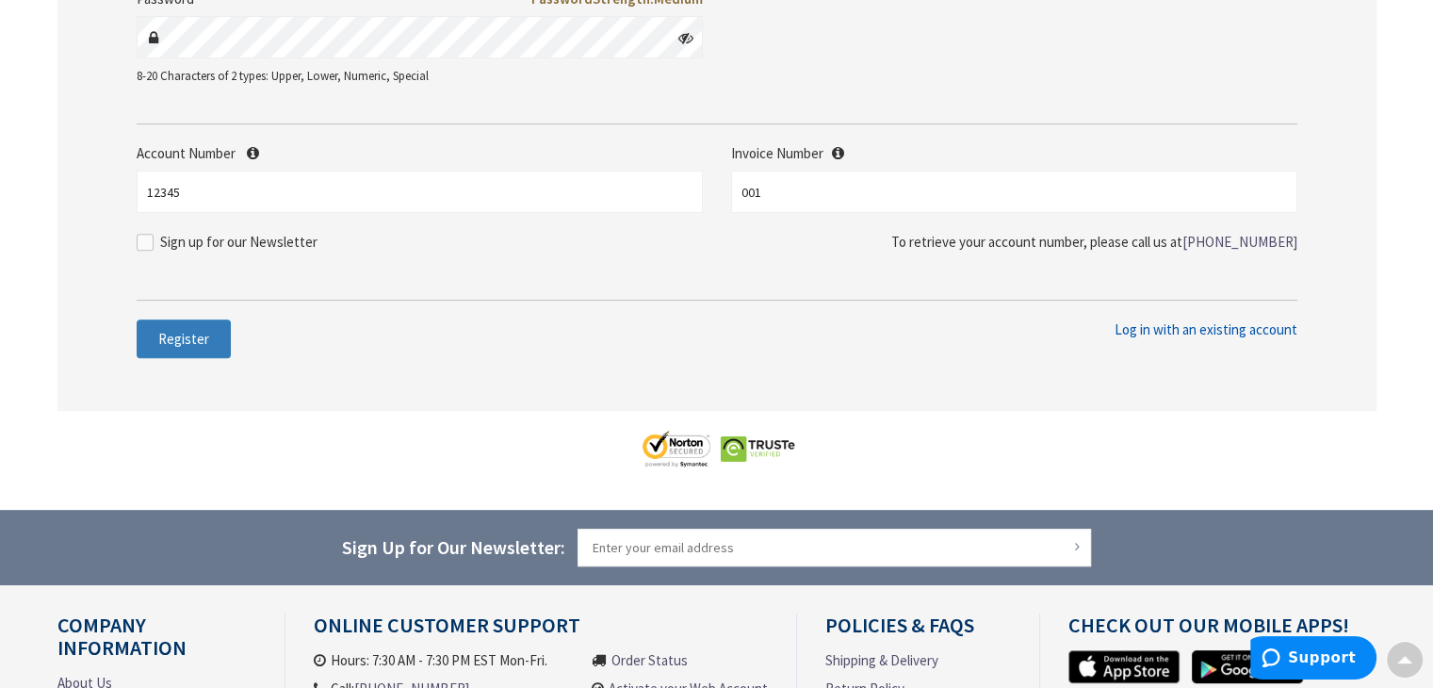
click at [185, 352] on button "Register" at bounding box center [184, 339] width 94 height 40
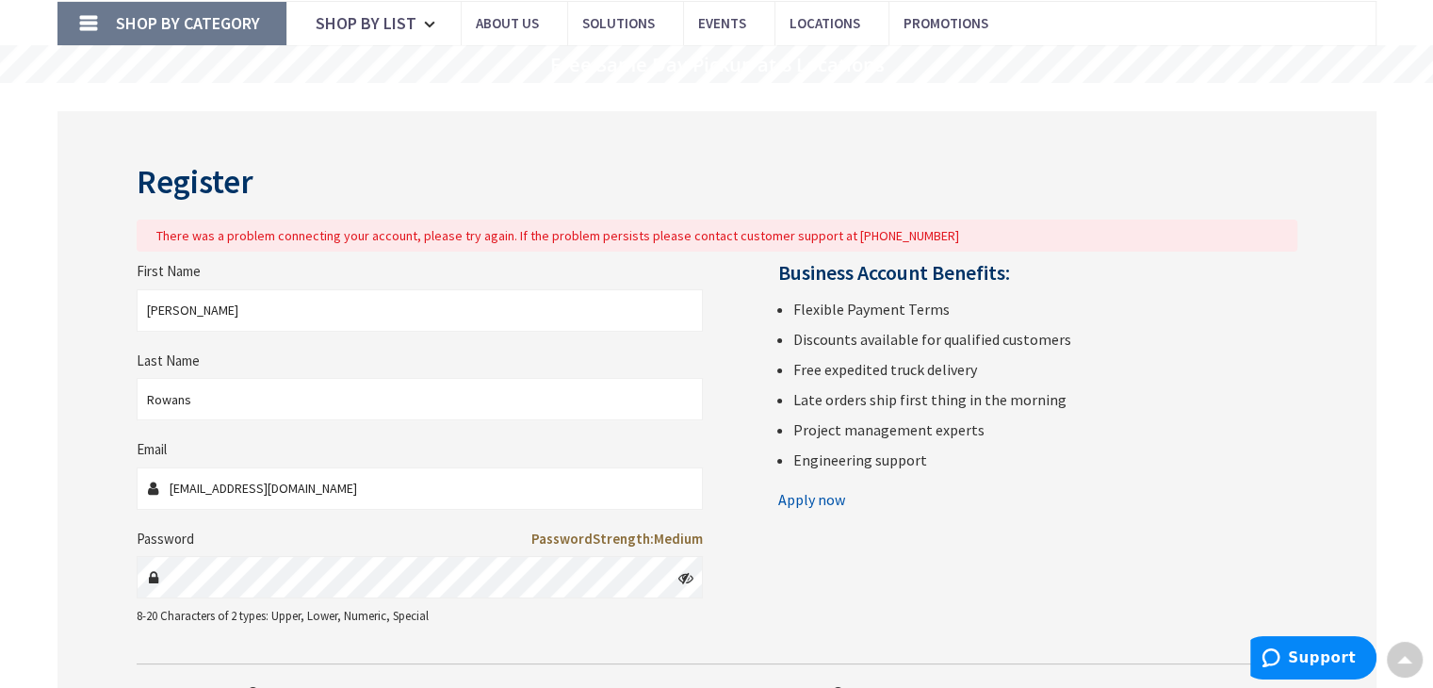
scroll to position [0, 0]
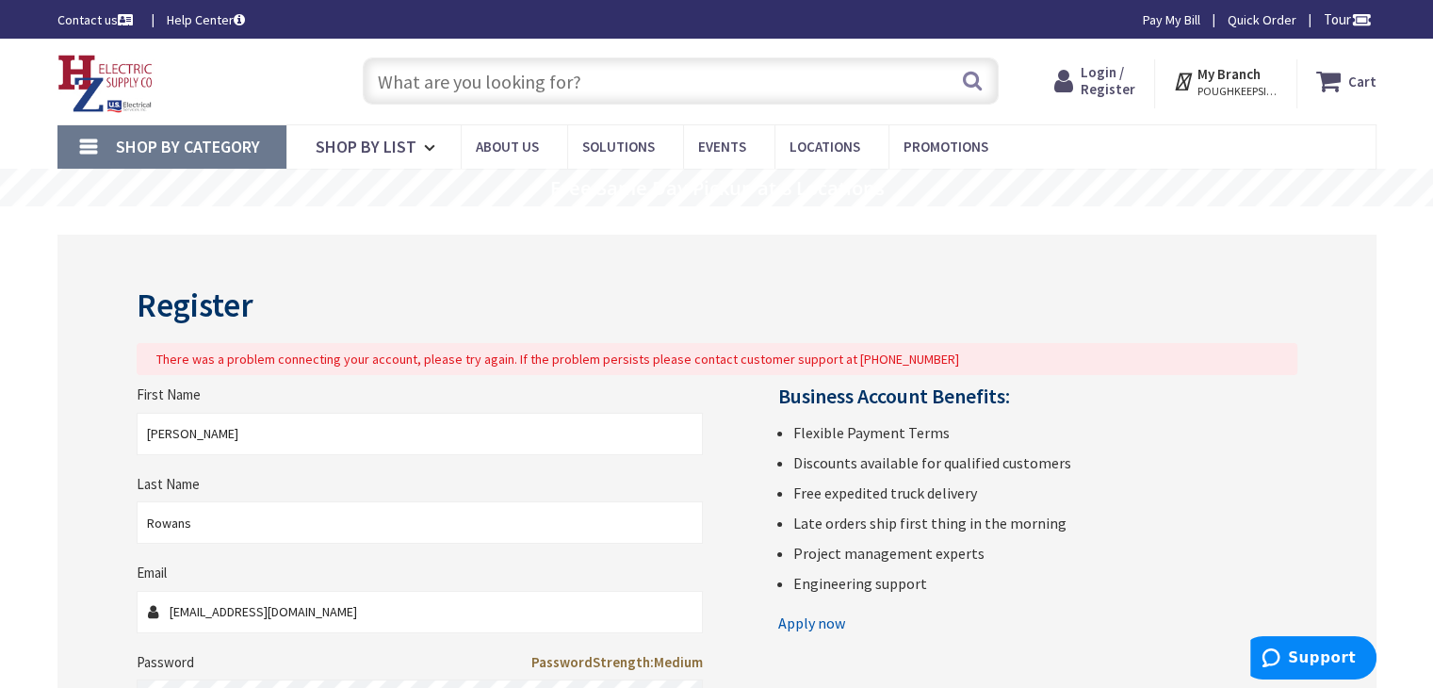
click at [1106, 79] on span "Login / Register" at bounding box center [1108, 80] width 55 height 35
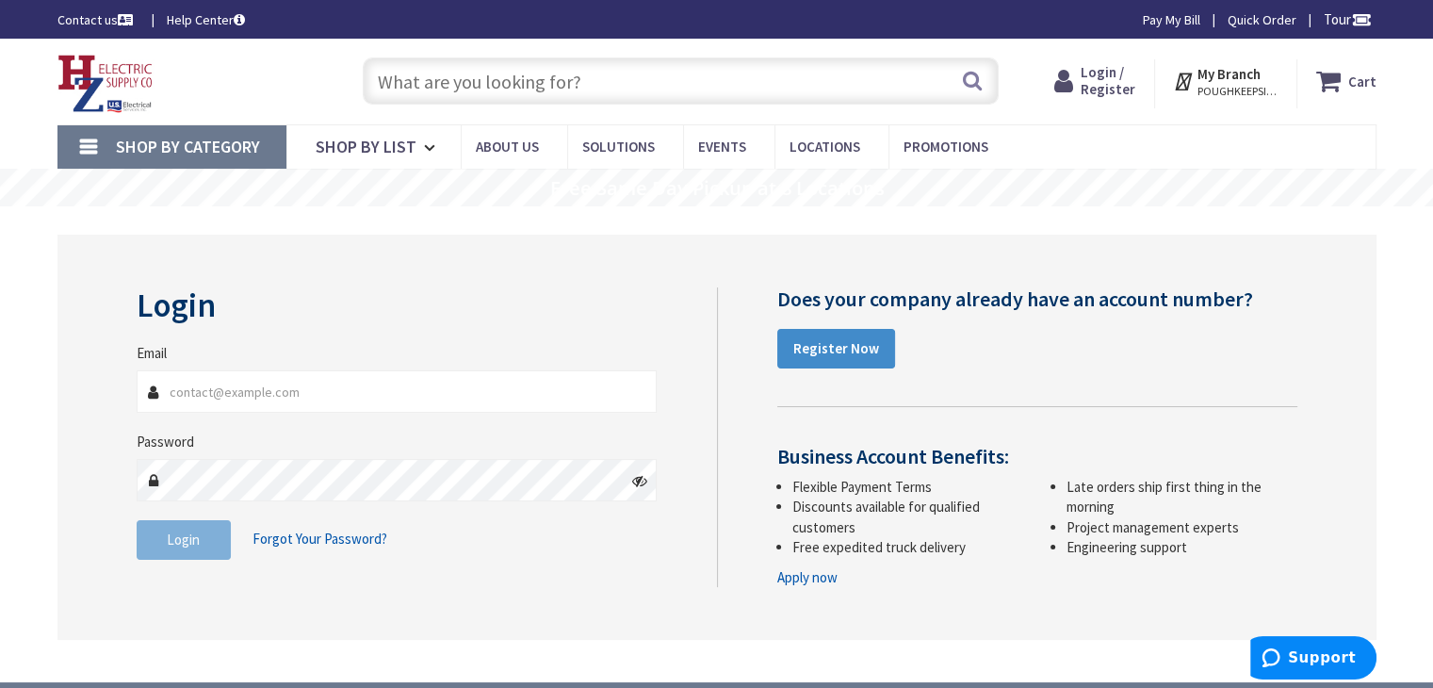
click at [1229, 68] on strong "My Branch" at bounding box center [1228, 74] width 63 height 18
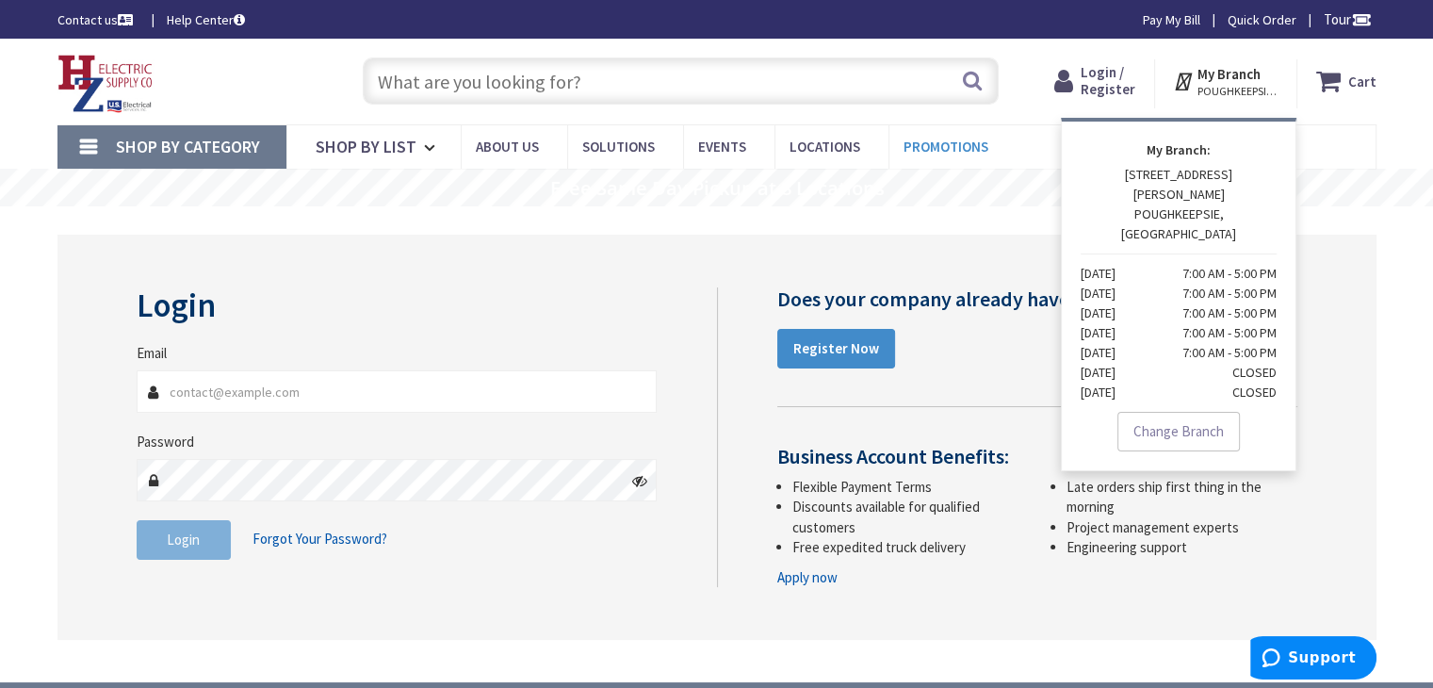
click at [996, 140] on link "Promotions" at bounding box center [952, 146] width 128 height 42
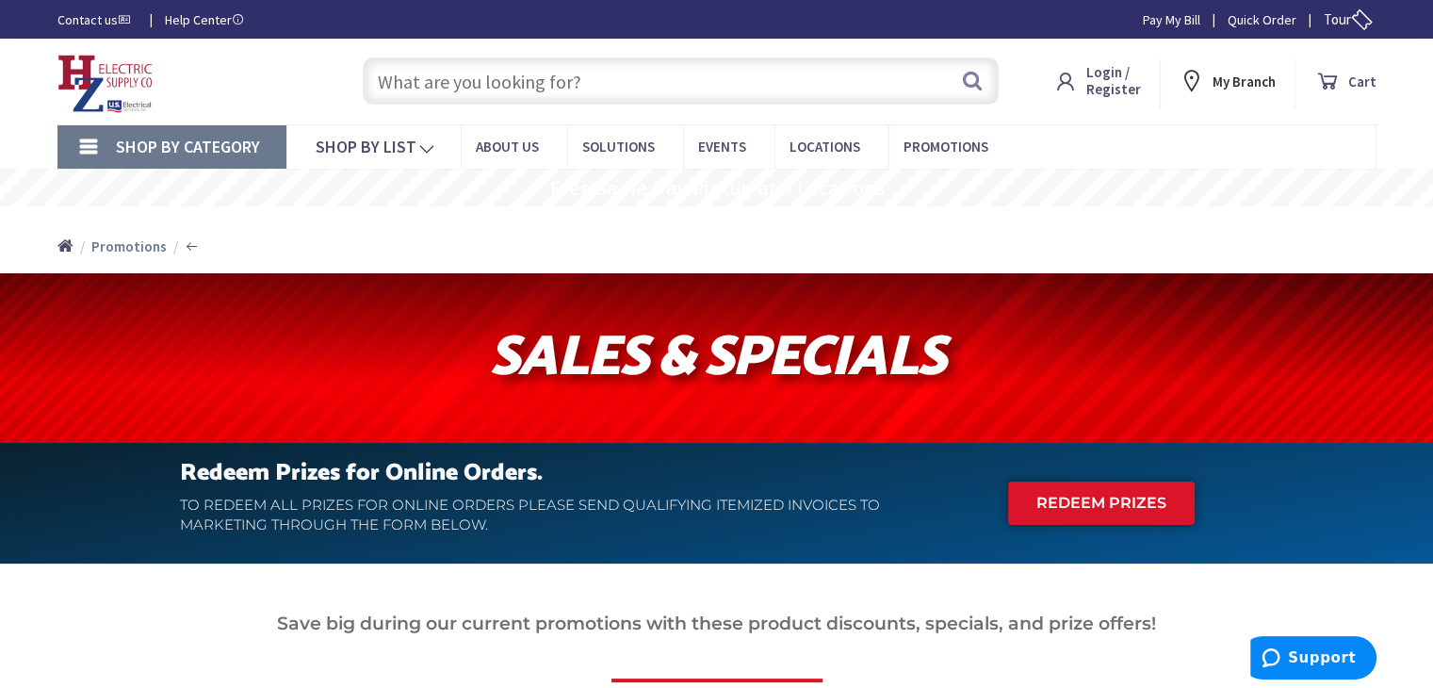
click at [1104, 91] on span "Login / Register" at bounding box center [1113, 80] width 55 height 35
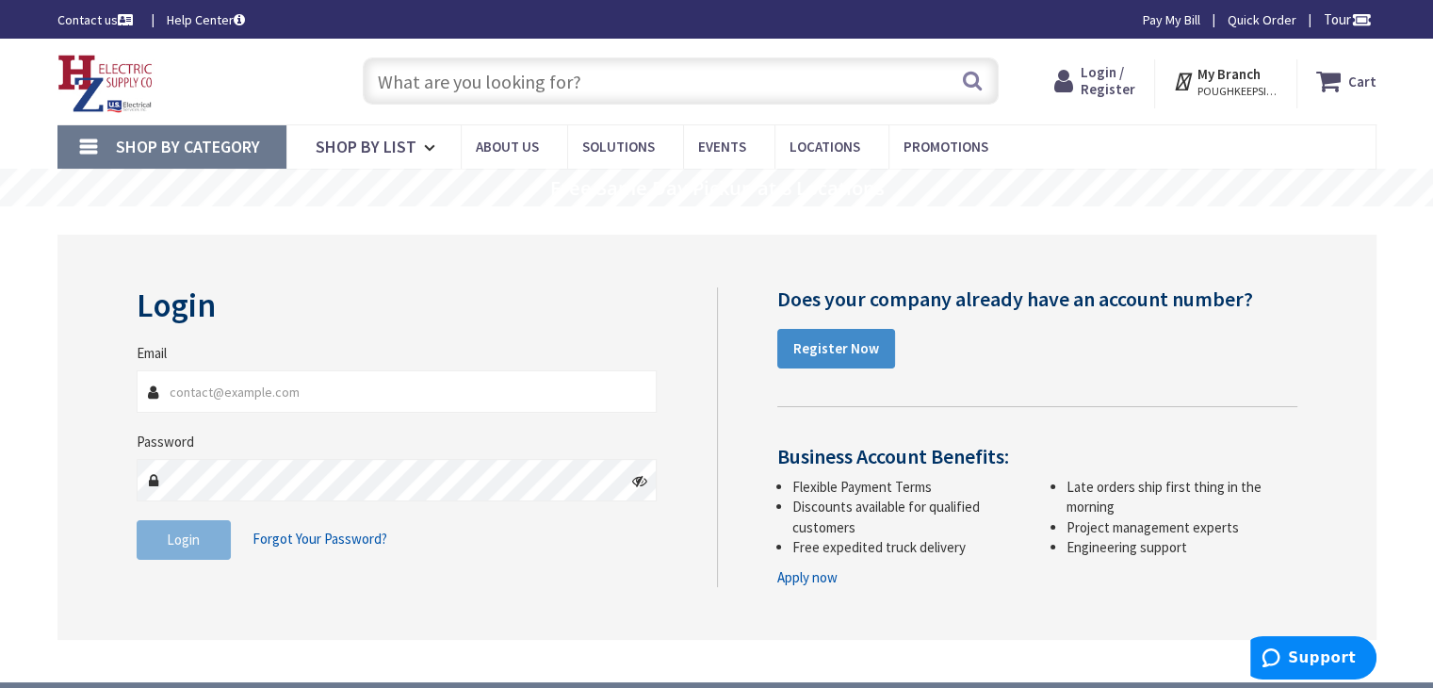
click at [1115, 75] on span "Login / Register" at bounding box center [1108, 80] width 55 height 35
click at [860, 336] on link "Register Now" at bounding box center [836, 349] width 118 height 40
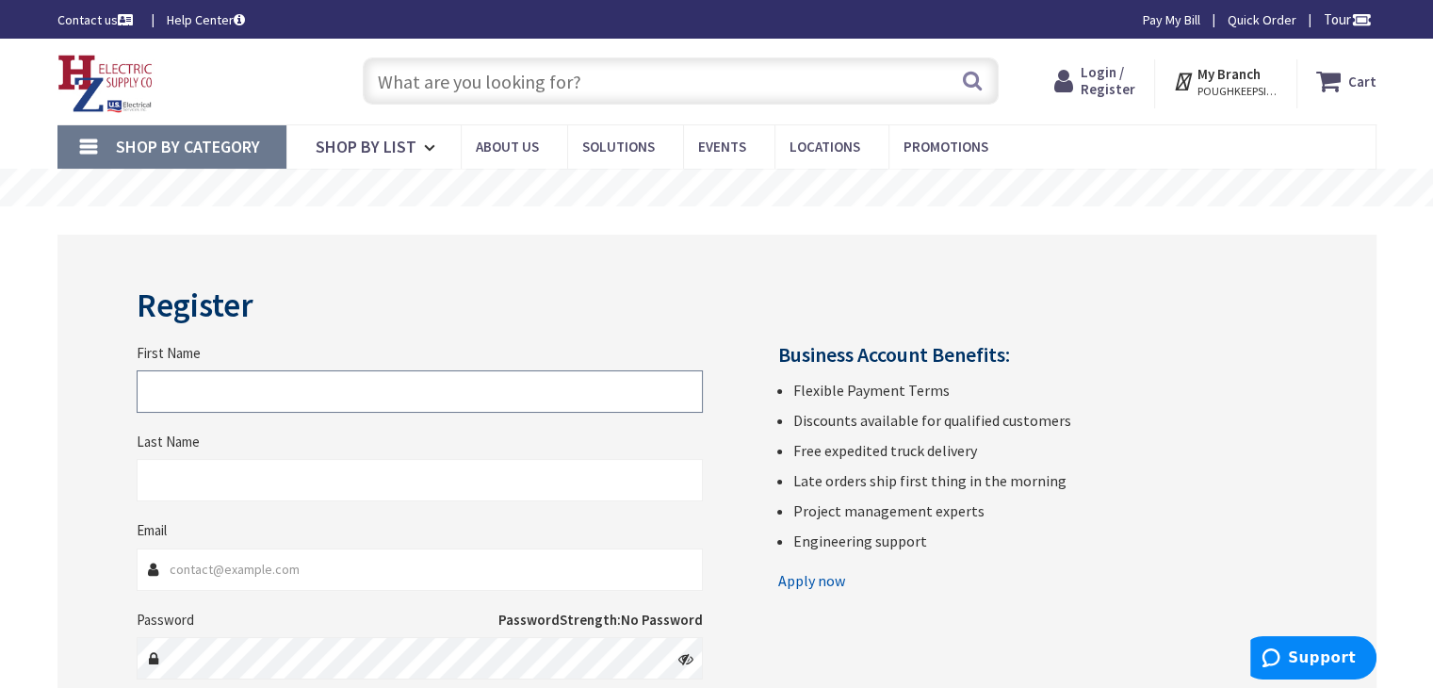
click at [577, 392] on input "First Name" at bounding box center [420, 391] width 566 height 42
drag, startPoint x: 173, startPoint y: 394, endPoint x: 325, endPoint y: 397, distance: 151.7
click at [325, 397] on input "LeslyRowans" at bounding box center [420, 391] width 566 height 42
type input "[PERSON_NAME]"
click at [275, 494] on input "Last Name" at bounding box center [420, 480] width 566 height 42
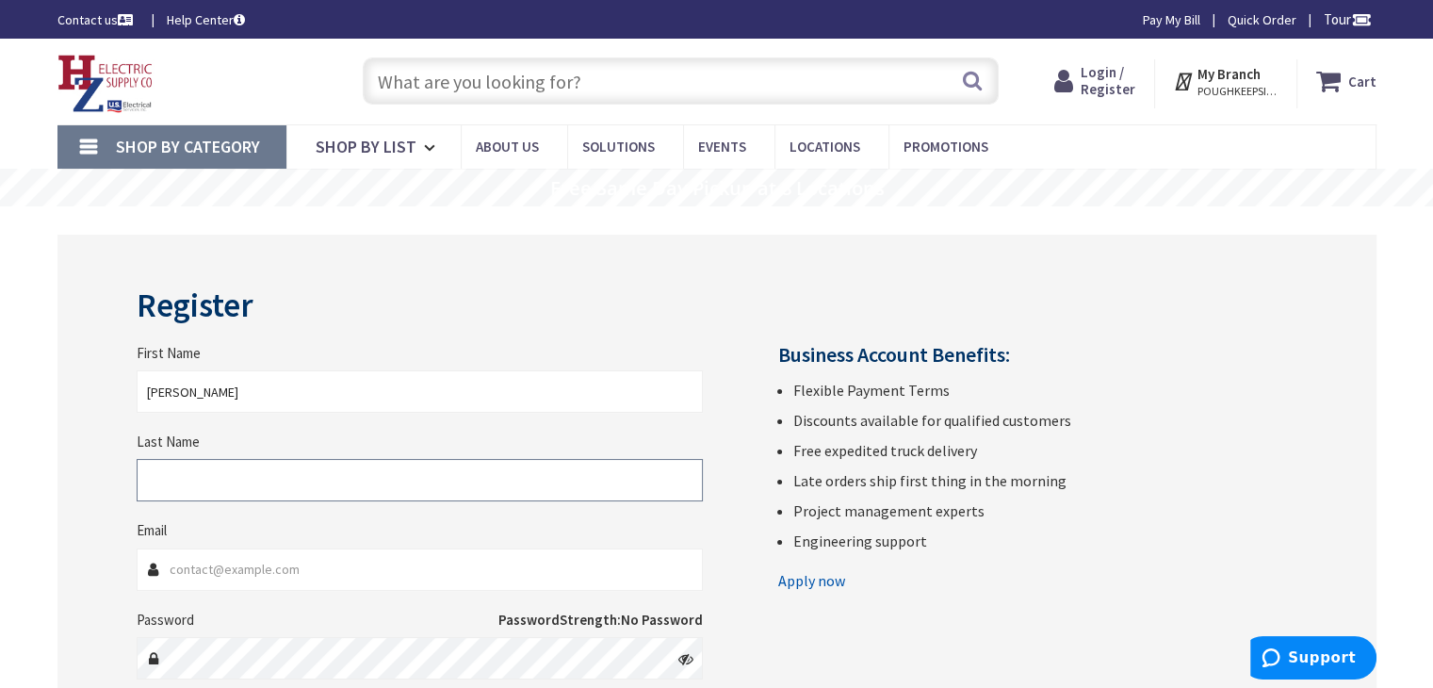
paste input "Rowans"
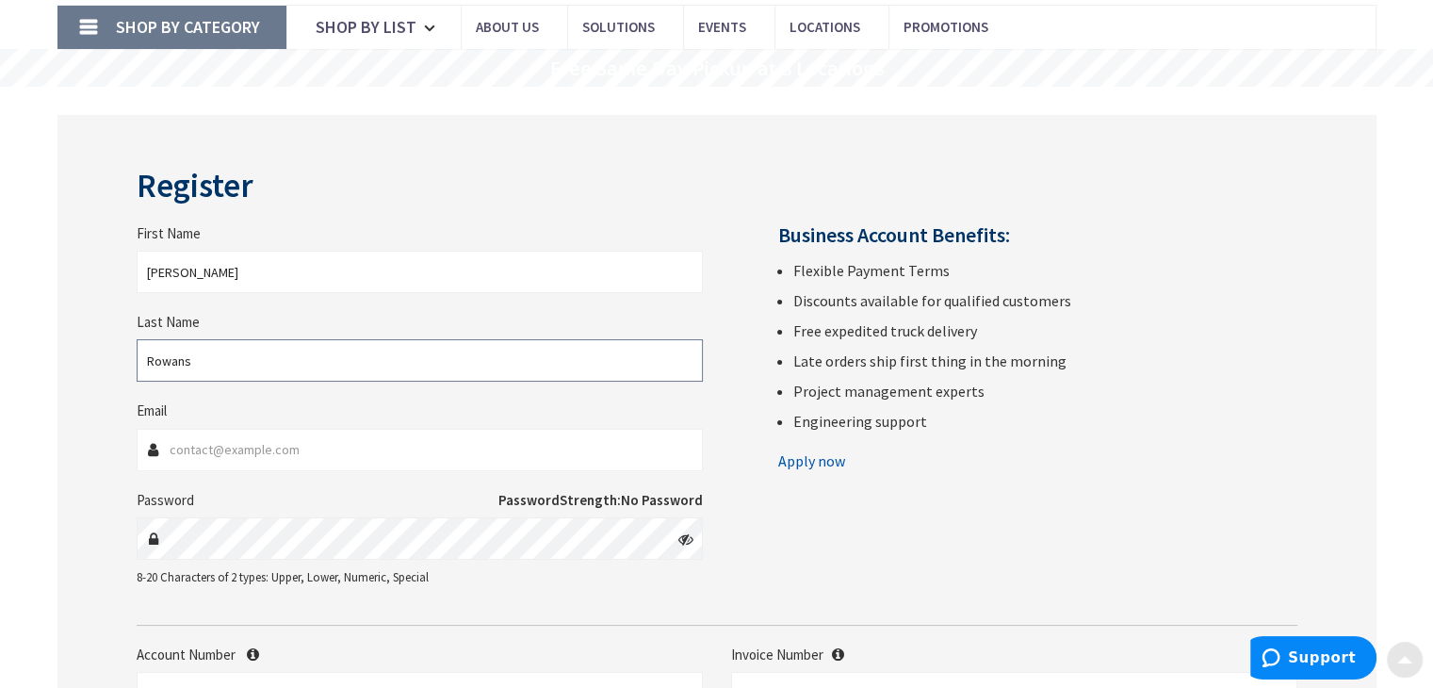
scroll to position [121, 0]
type input "Rowans"
click at [276, 452] on input "Email" at bounding box center [420, 449] width 566 height 42
type input "[EMAIL_ADDRESS][DOMAIN_NAME]"
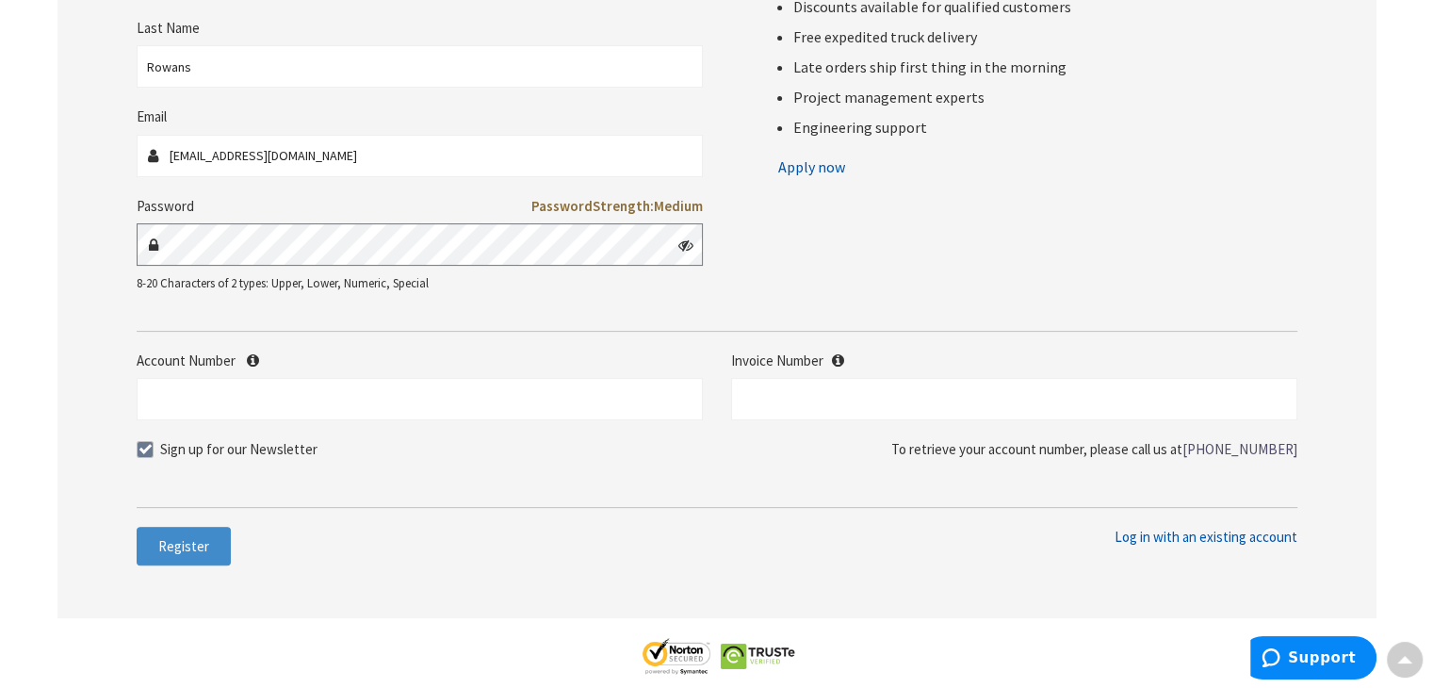
scroll to position [421, 0]
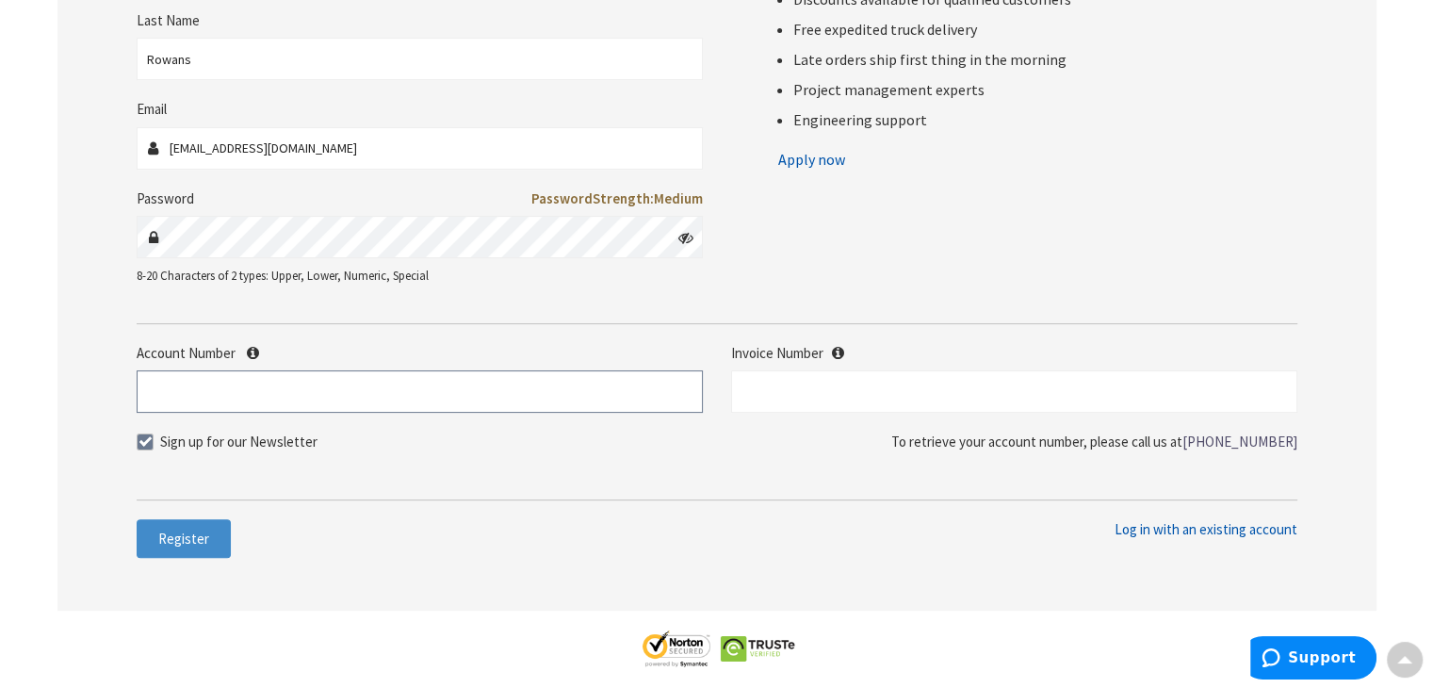
click at [298, 404] on input "Account Number" at bounding box center [420, 391] width 566 height 42
type input "July162019"
drag, startPoint x: 315, startPoint y: 379, endPoint x: 0, endPoint y: 351, distance: 315.8
click at [0, 351] on div "Skip to Content Toggle Nav Search Cart My Cart Close" at bounding box center [716, 380] width 1433 height 1525
click at [686, 237] on icon at bounding box center [685, 237] width 15 height 15
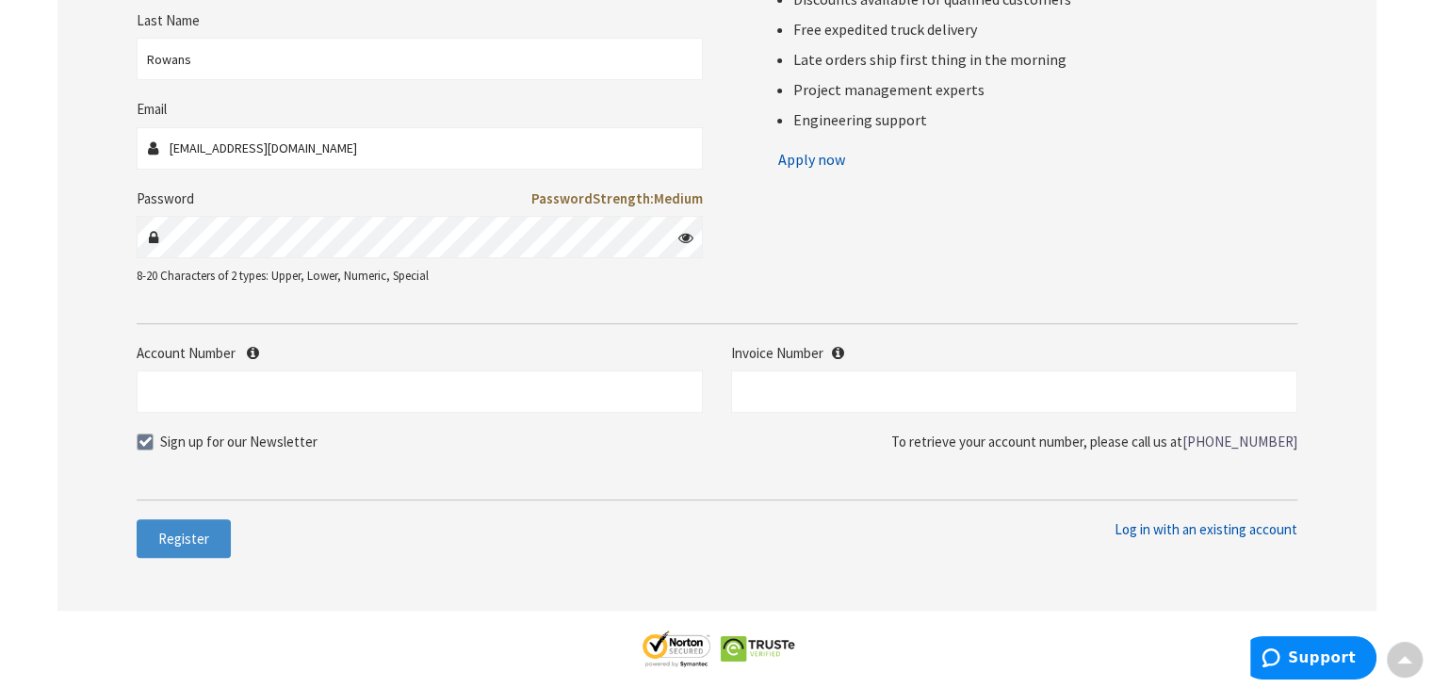
click at [686, 237] on icon at bounding box center [685, 237] width 15 height 15
click at [328, 381] on input "Account Number" at bounding box center [420, 391] width 566 height 42
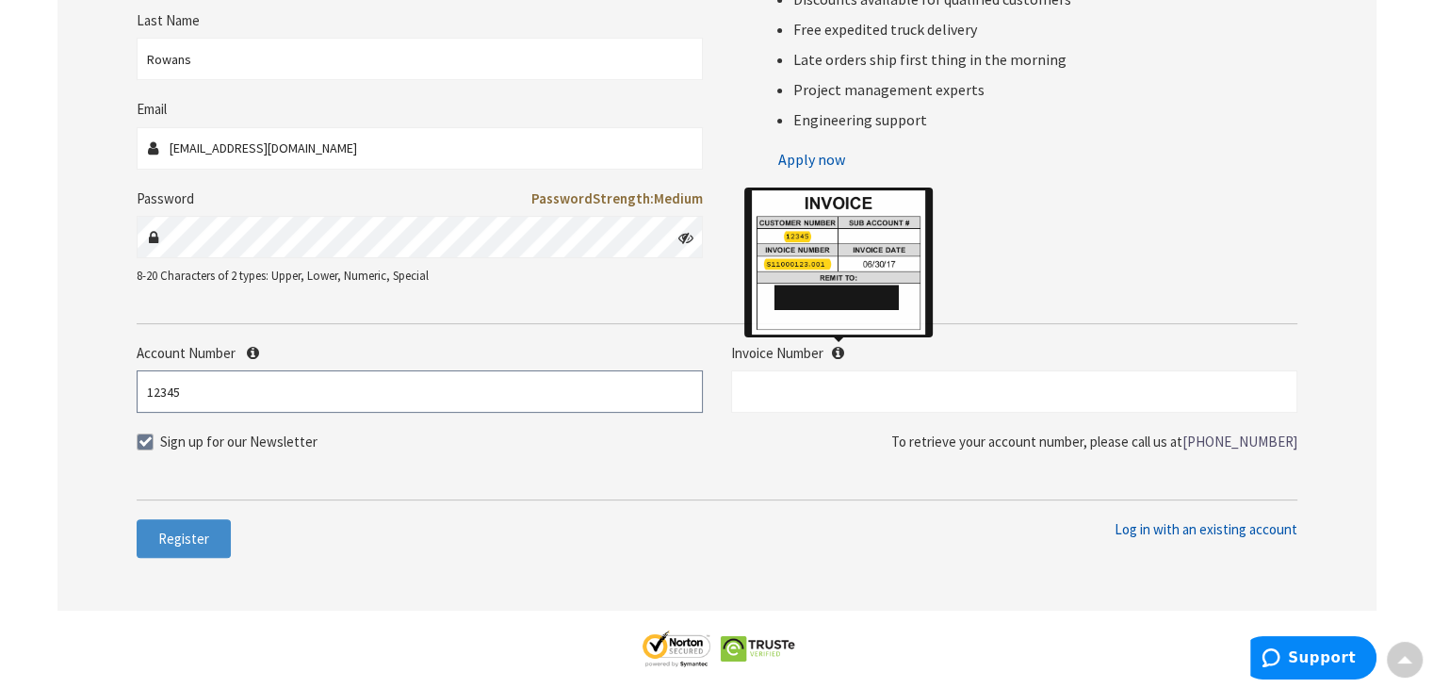
type input "12345"
click at [840, 352] on icon at bounding box center [838, 353] width 12 height 14
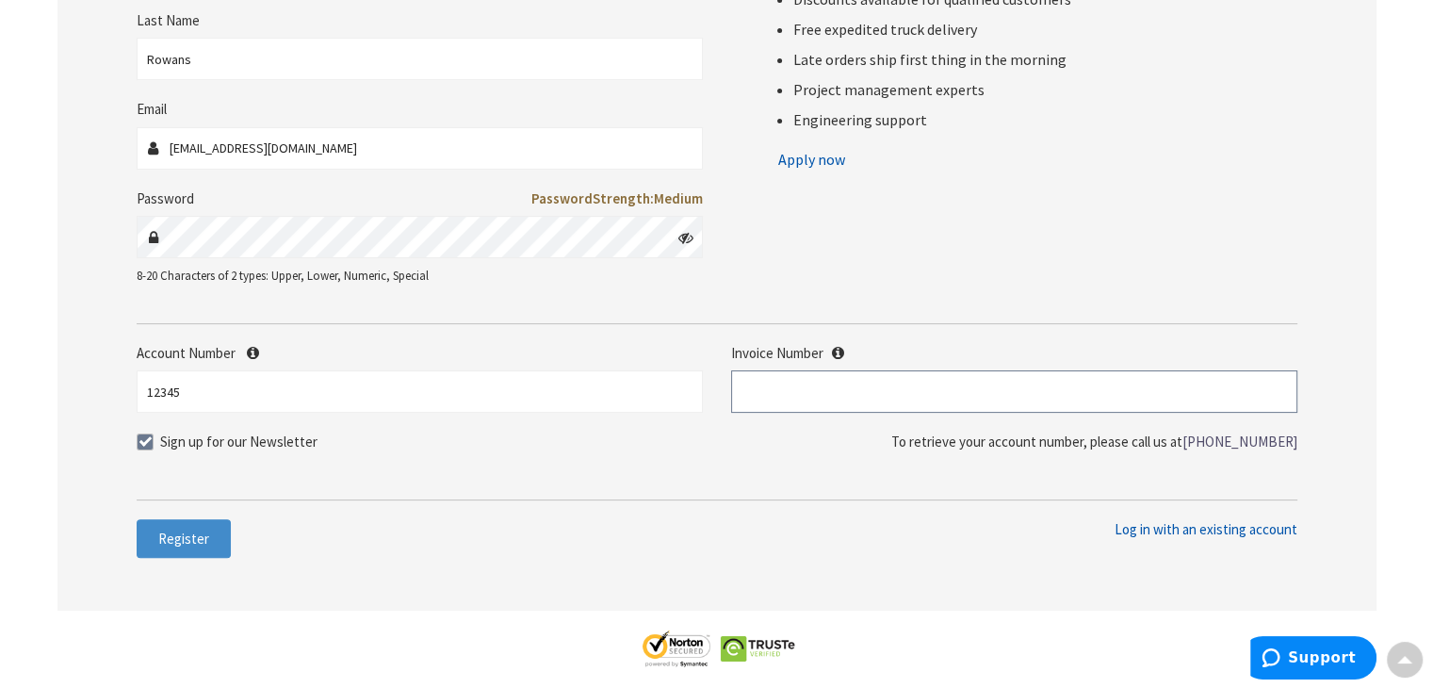
click at [807, 385] on input "text" at bounding box center [1014, 391] width 566 height 42
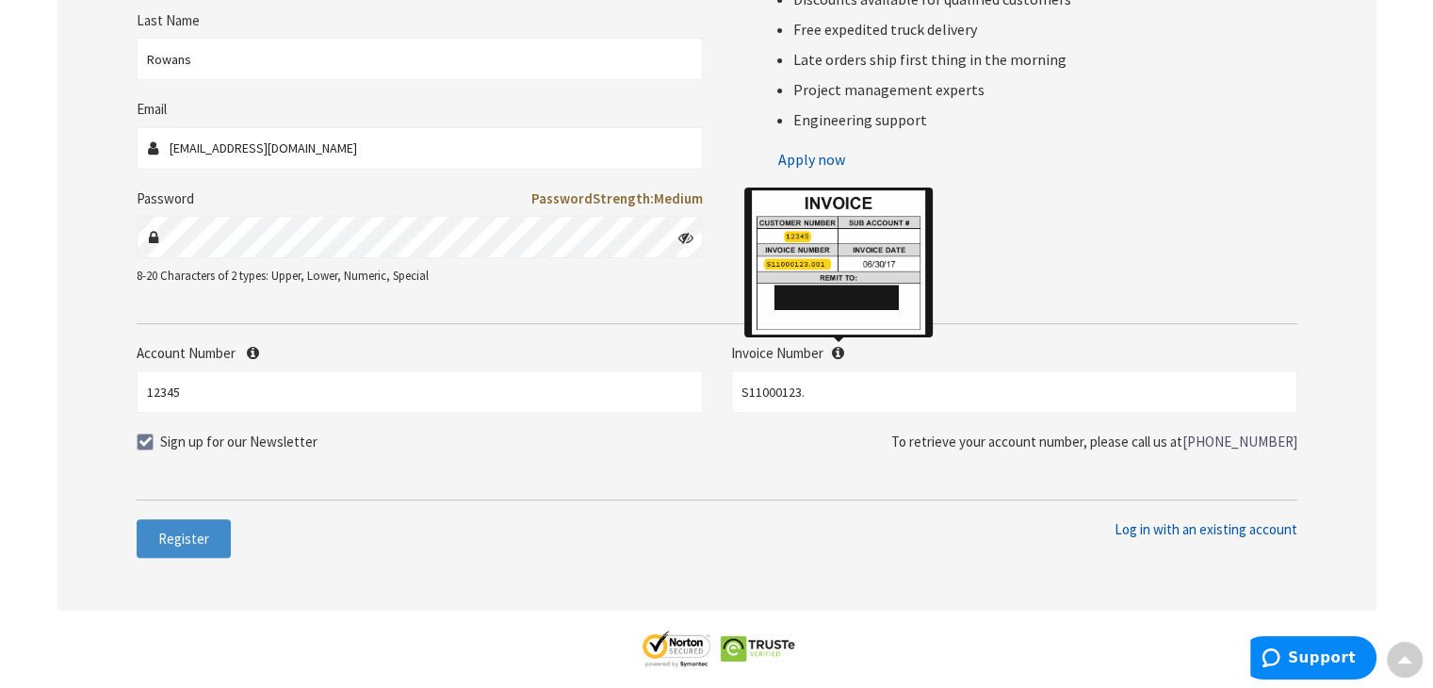
click at [840, 346] on icon at bounding box center [838, 353] width 12 height 14
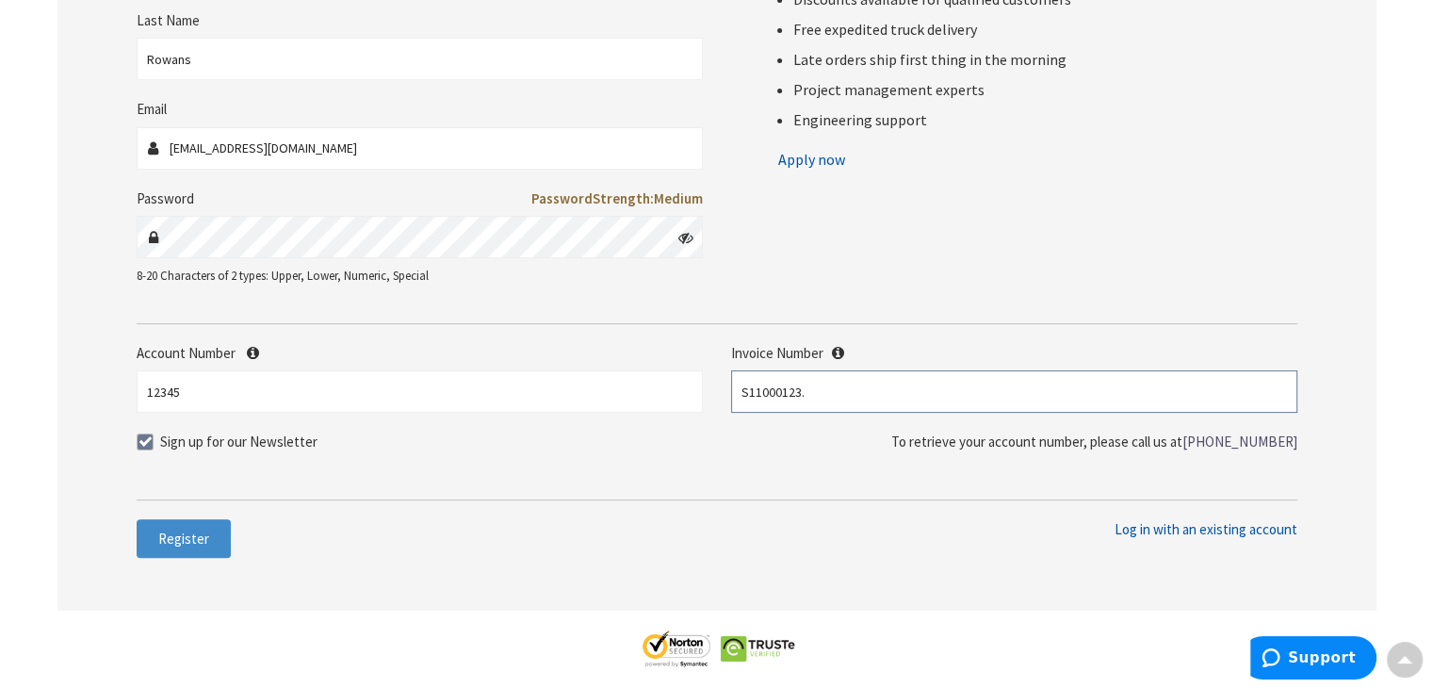
click at [835, 403] on input "S11000123." at bounding box center [1014, 391] width 566 height 42
type input "S11000123.001"
click at [195, 531] on span "Register" at bounding box center [183, 538] width 51 height 18
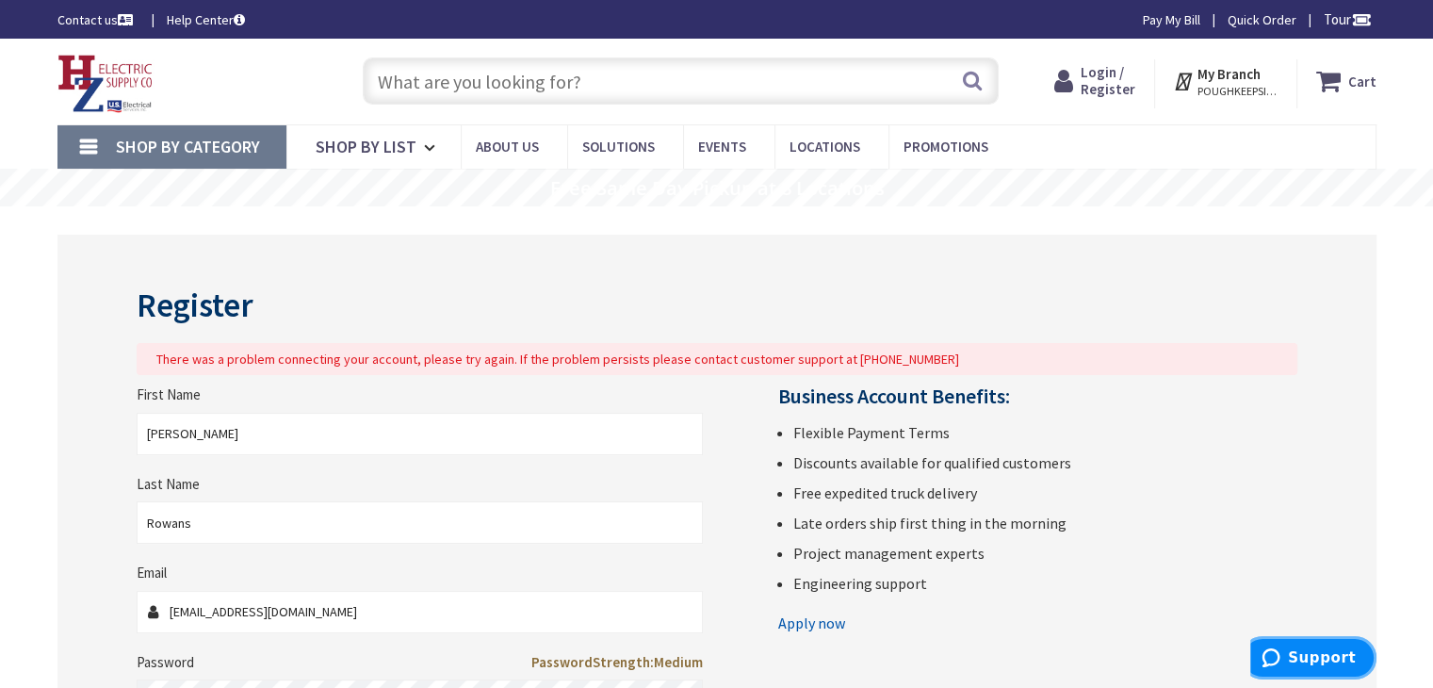
click at [1288, 658] on span "Support" at bounding box center [1274, 657] width 26 height 19
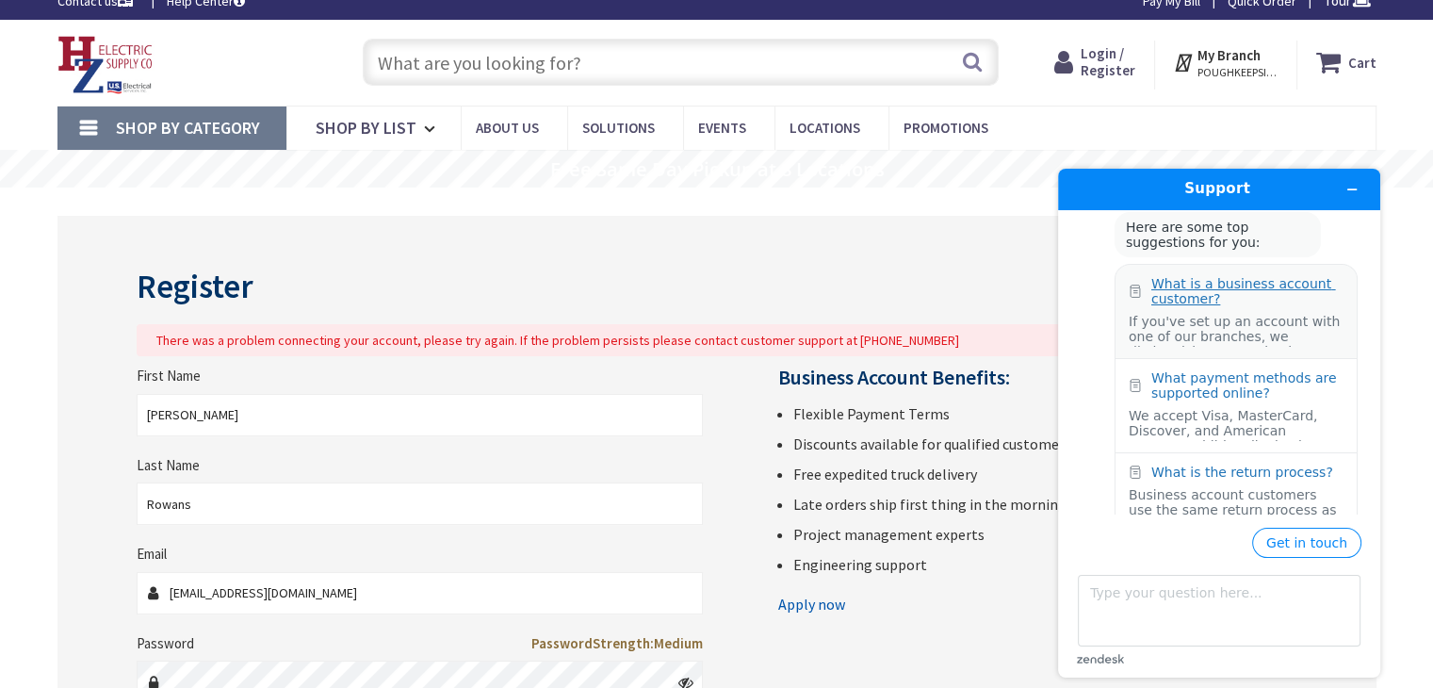
scroll to position [89, 0]
click at [1325, 542] on button "Get in touch" at bounding box center [1306, 543] width 109 height 30
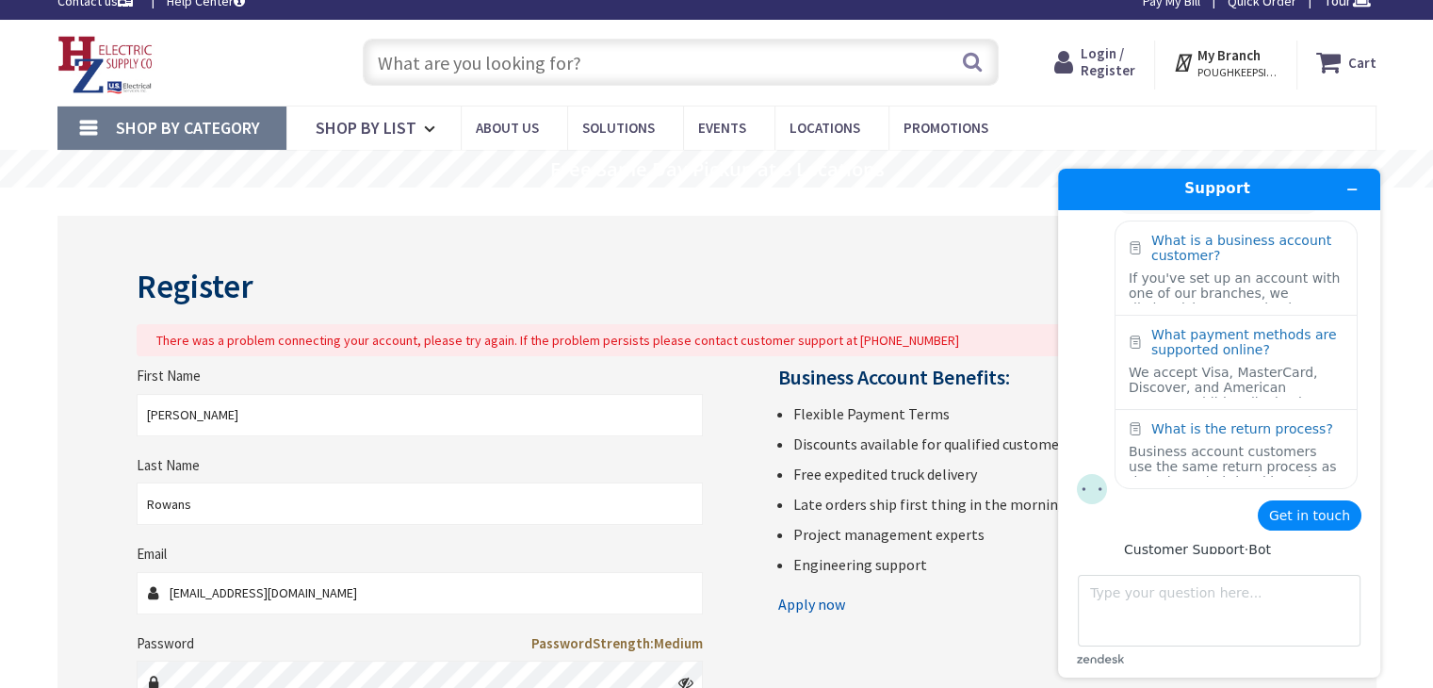
scroll to position [292, 0]
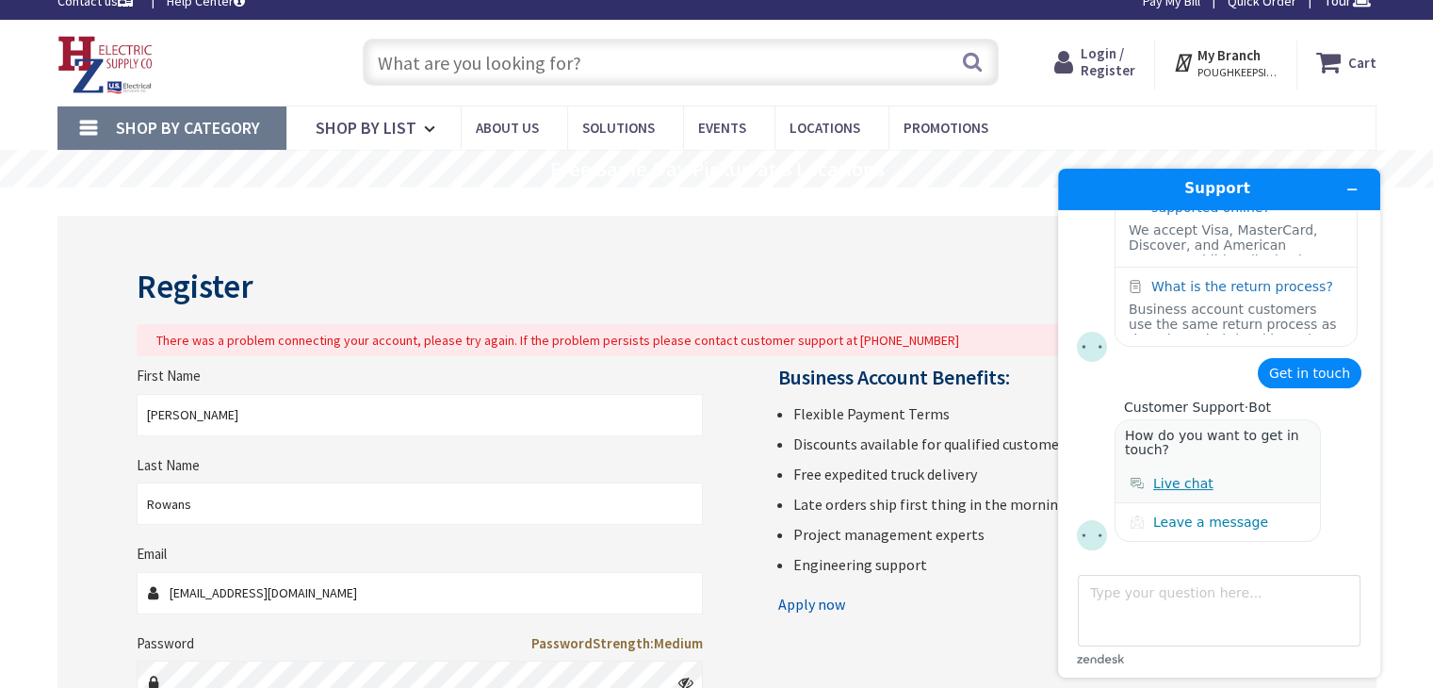
click at [1177, 484] on div "Live chat" at bounding box center [1183, 483] width 60 height 15
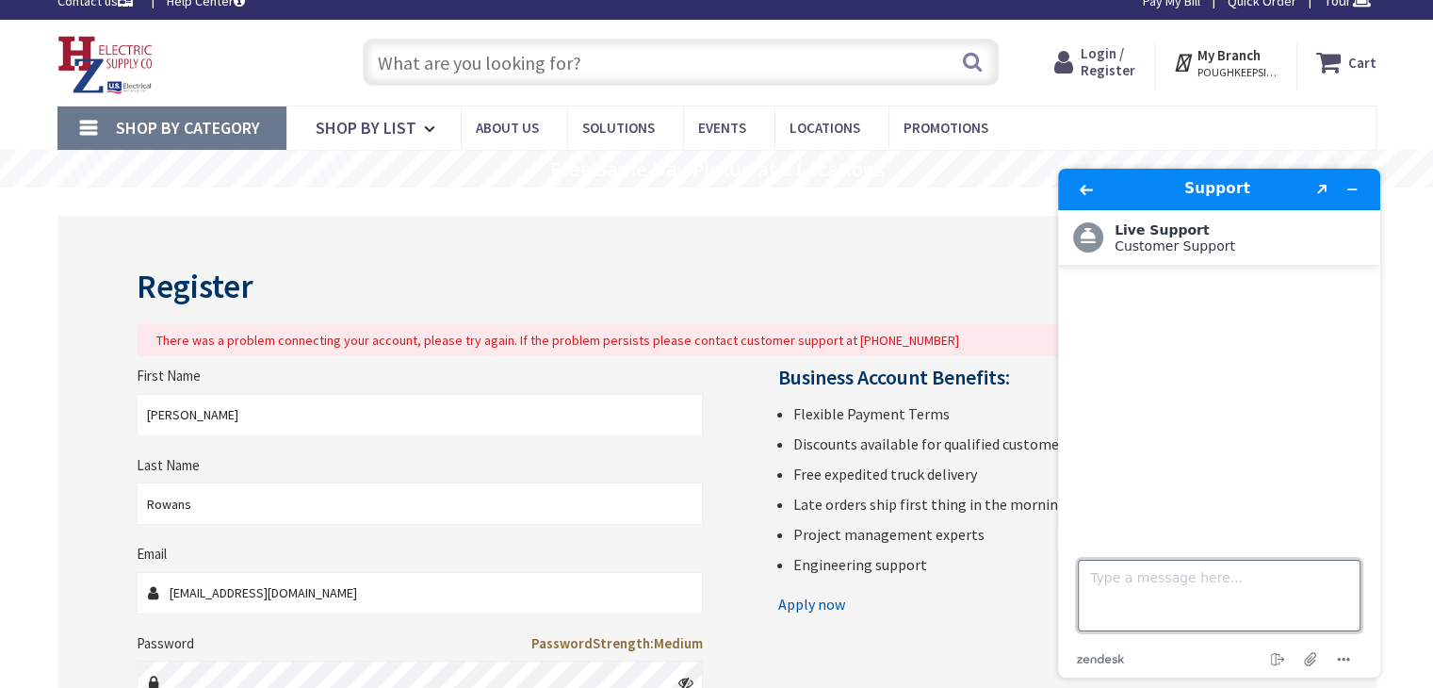
click at [1163, 584] on textarea "Type a message here..." at bounding box center [1219, 596] width 283 height 72
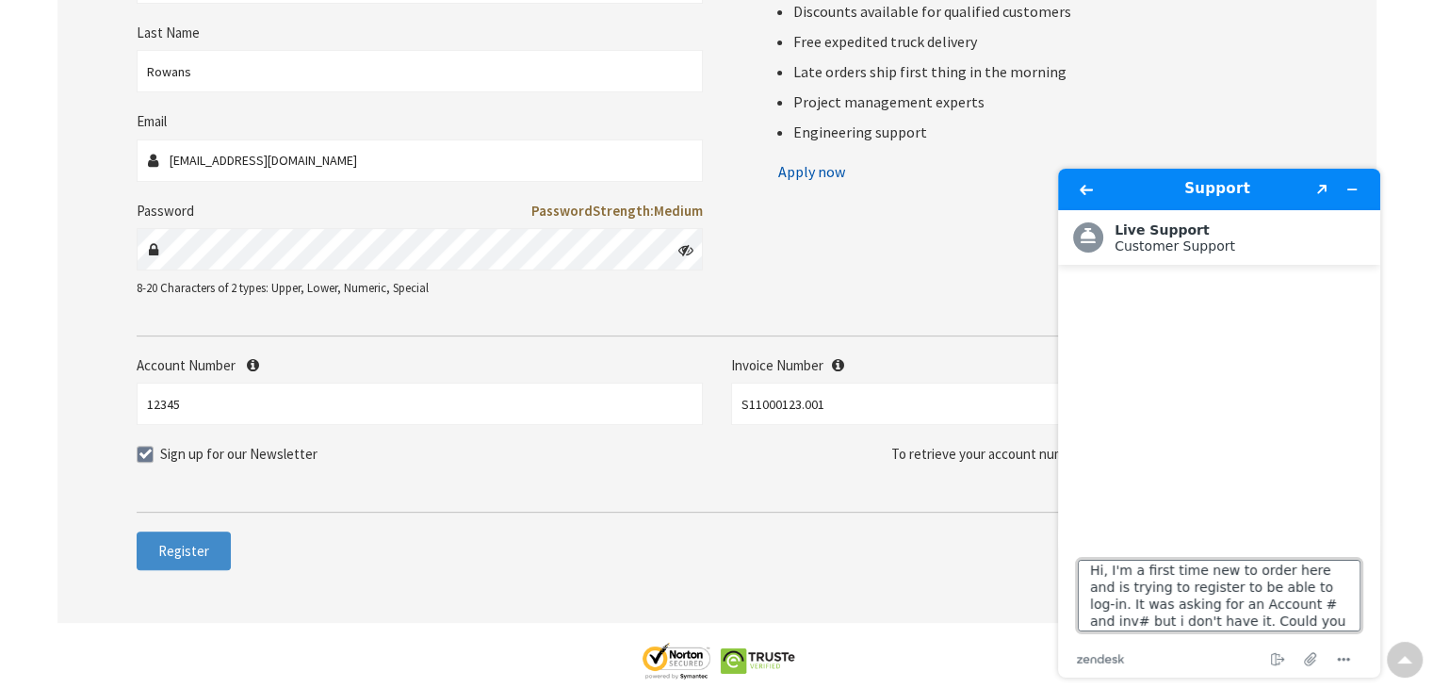
scroll to position [24, 0]
type textarea "Hi, I'm a first time new to order here and is trying to register to be able to …"
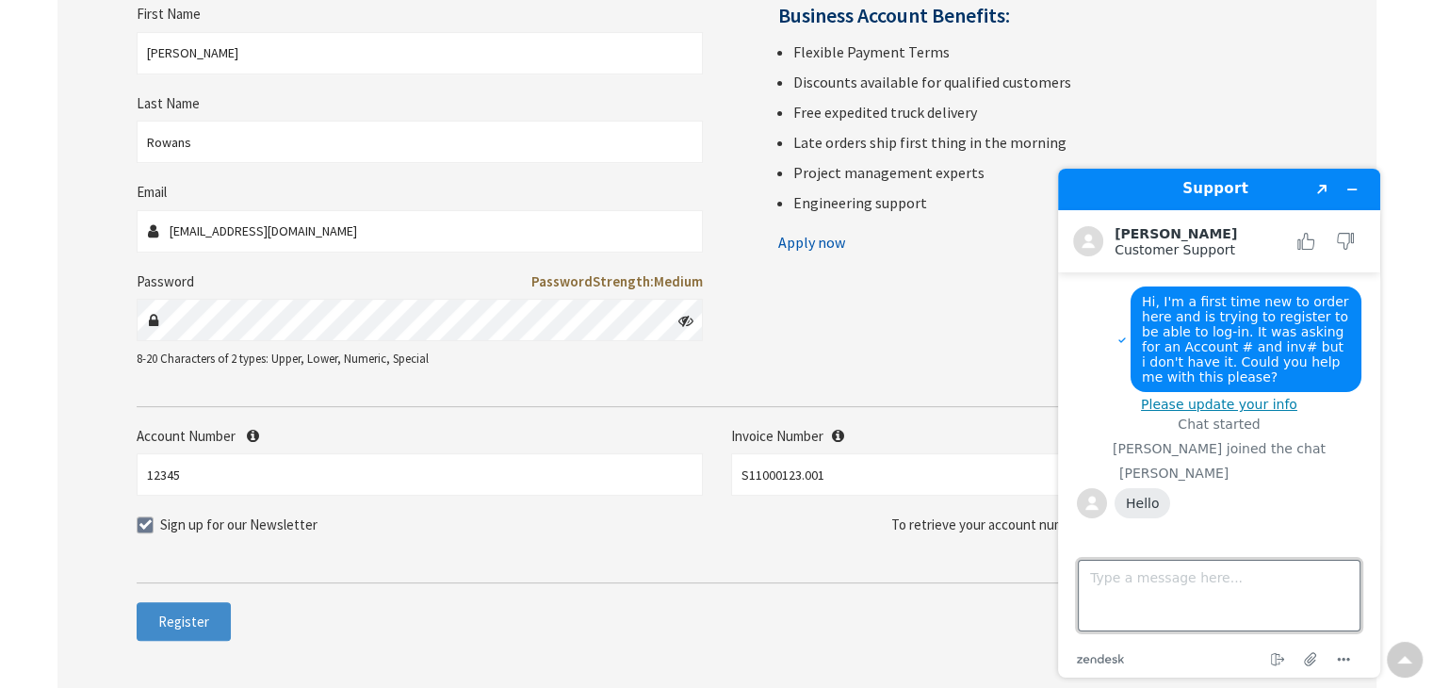
scroll to position [382, 0]
type textarea "C"
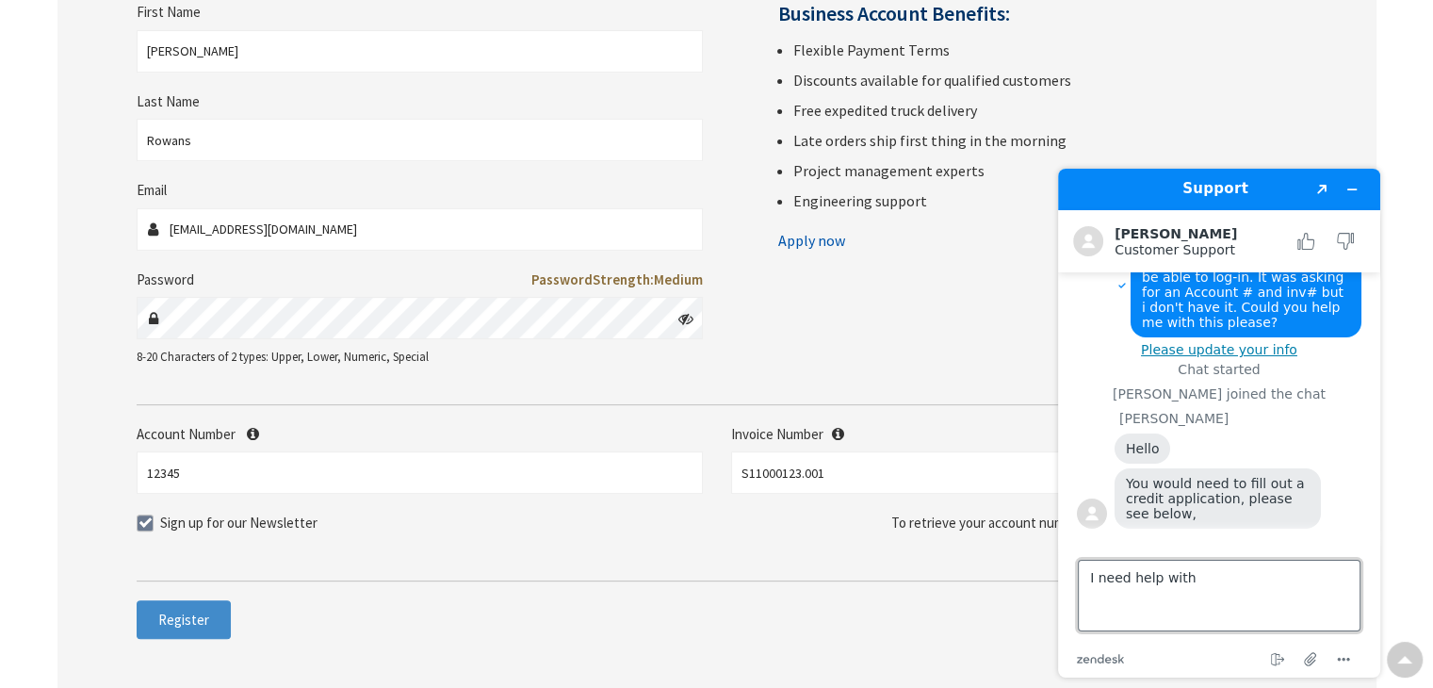
scroll to position [113, 0]
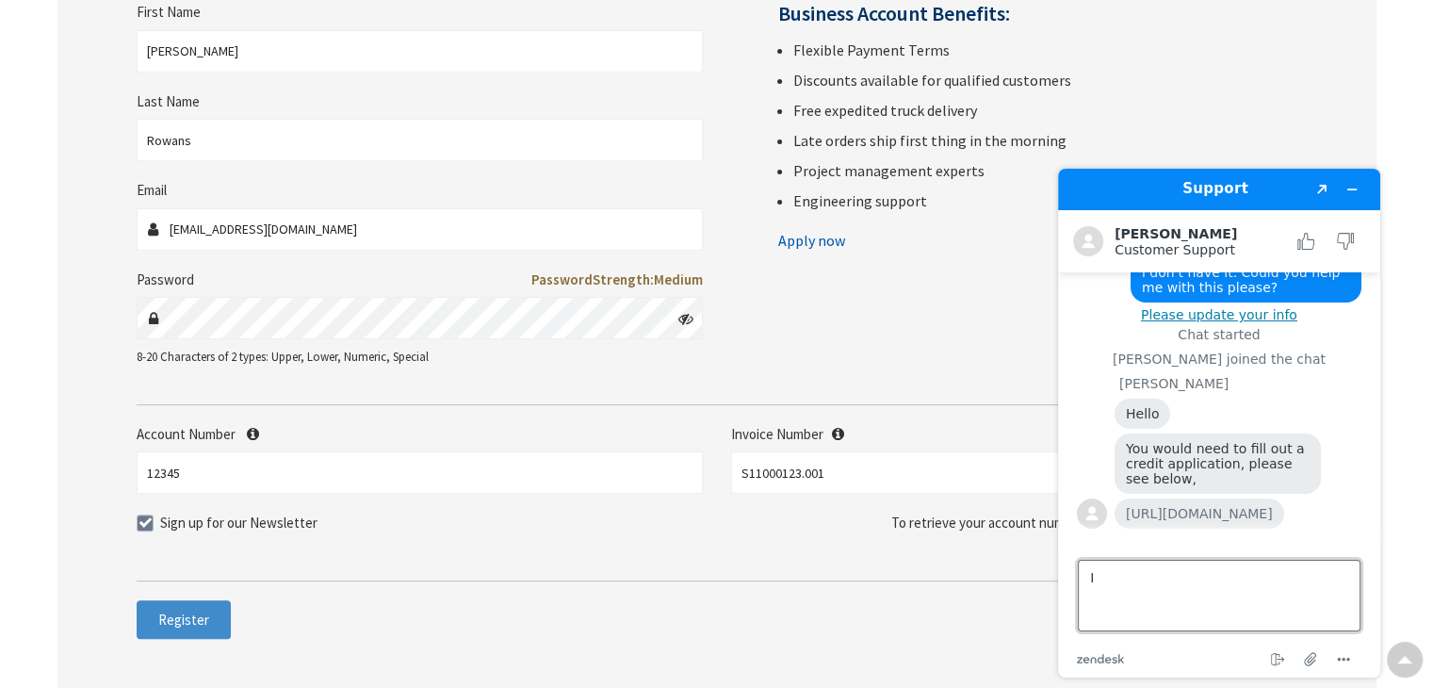
type textarea "I"
click at [1192, 506] on link "[URL][DOMAIN_NAME]" at bounding box center [1199, 513] width 147 height 15
click at [1112, 602] on textarea "Type a message here..." at bounding box center [1219, 596] width 283 height 72
type textarea "Thank you."
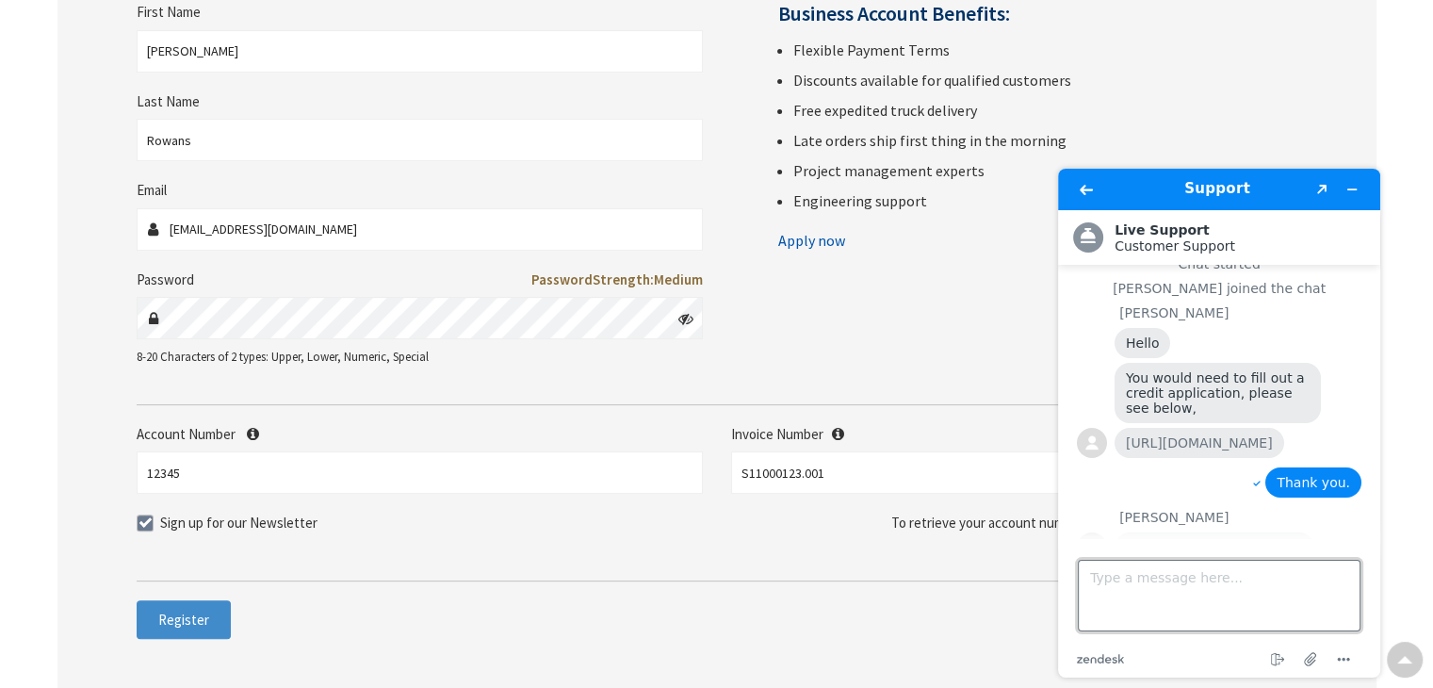
scroll to position [311, 0]
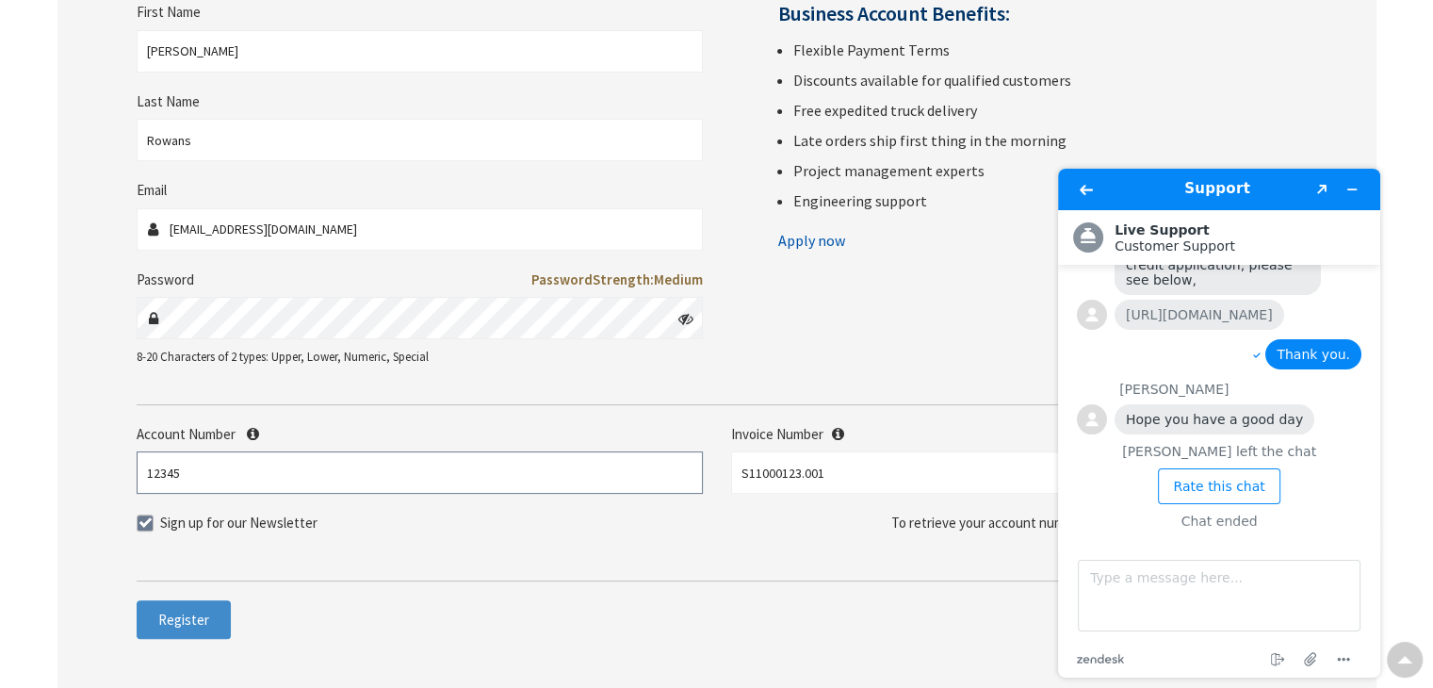
click at [222, 472] on input "12345" at bounding box center [420, 472] width 566 height 42
drag, startPoint x: 222, startPoint y: 472, endPoint x: 28, endPoint y: 468, distance: 194.1
click at [28, 468] on main "Register There was a problem connecting your account, please try again. If the …" at bounding box center [716, 307] width 1413 height 967
click at [163, 614] on span "Register" at bounding box center [183, 619] width 51 height 18
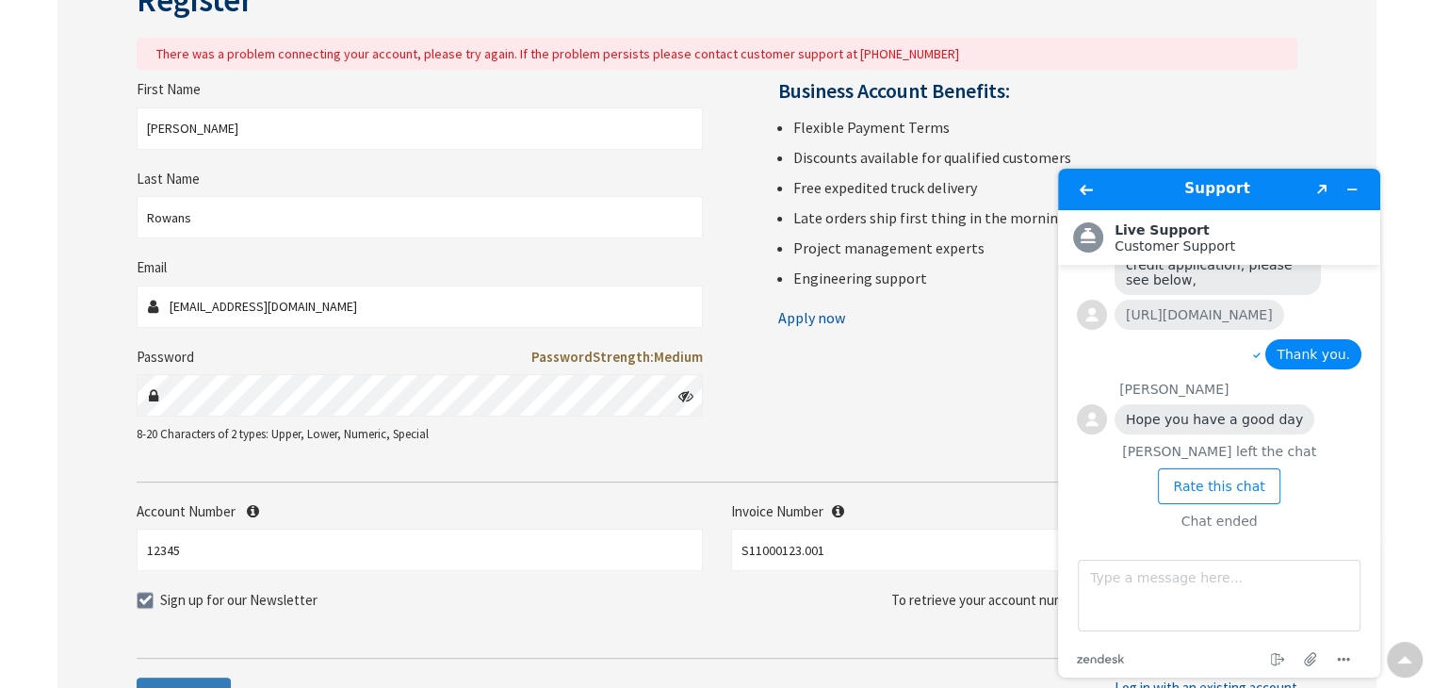
scroll to position [160, 0]
